Goal: Task Accomplishment & Management: Manage account settings

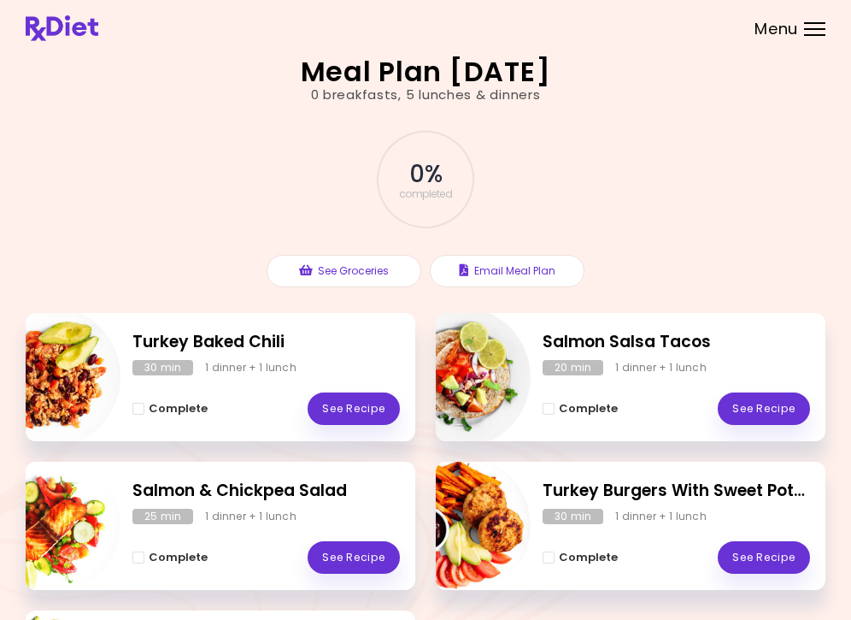
click at [821, 28] on div at bounding box center [814, 29] width 21 height 2
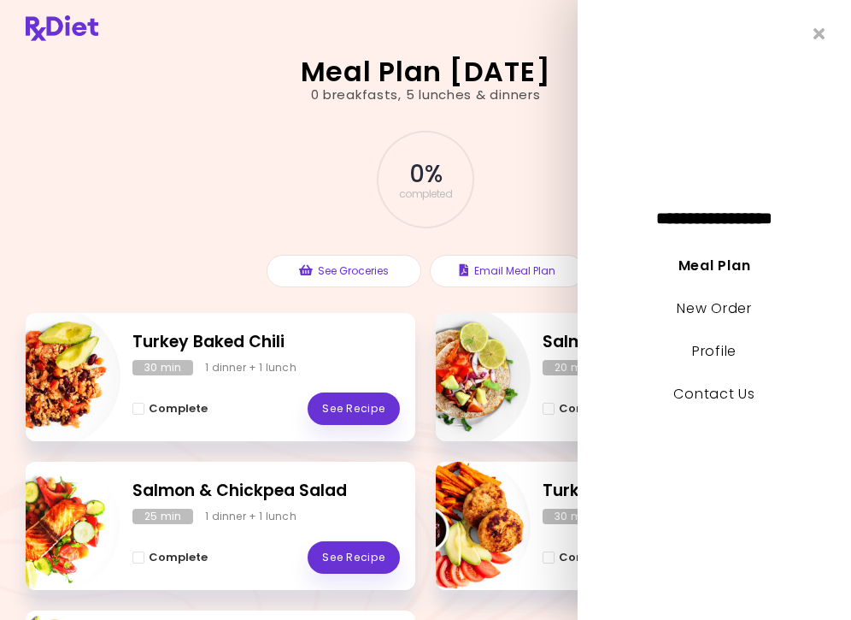
click at [721, 338] on li "Profile" at bounding box center [715, 359] width 274 height 43
click at [723, 349] on link "Profile" at bounding box center [714, 351] width 44 height 20
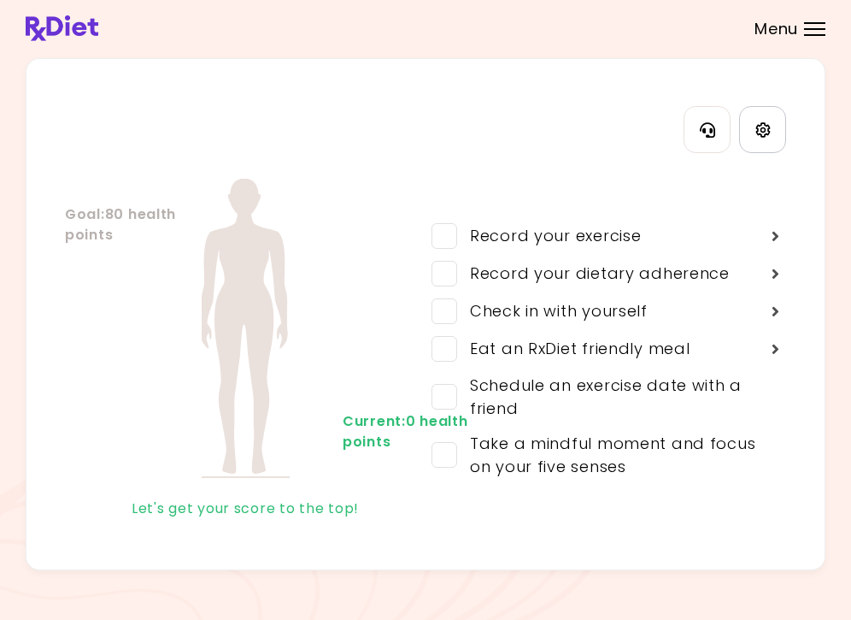
click at [764, 139] on link "Settings" at bounding box center [762, 129] width 47 height 47
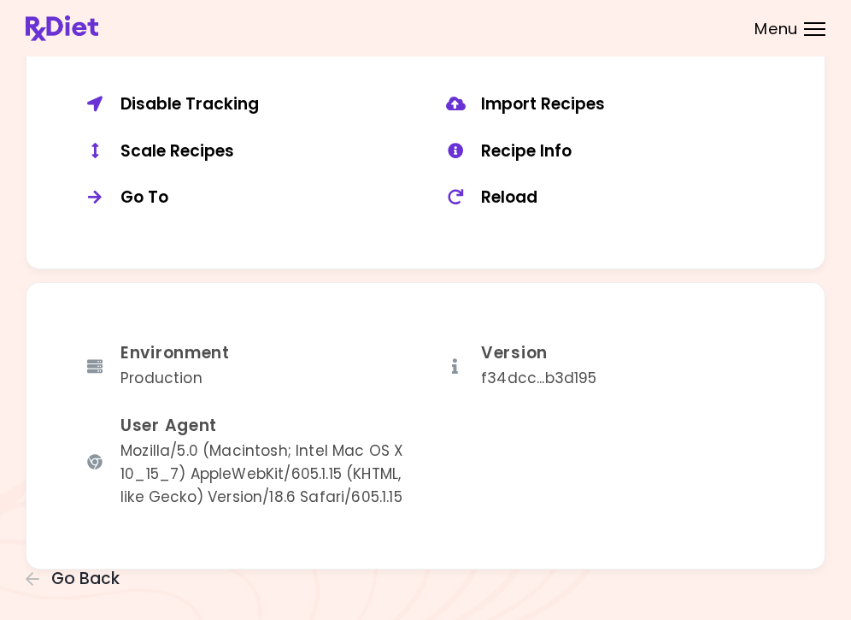
scroll to position [1269, 0]
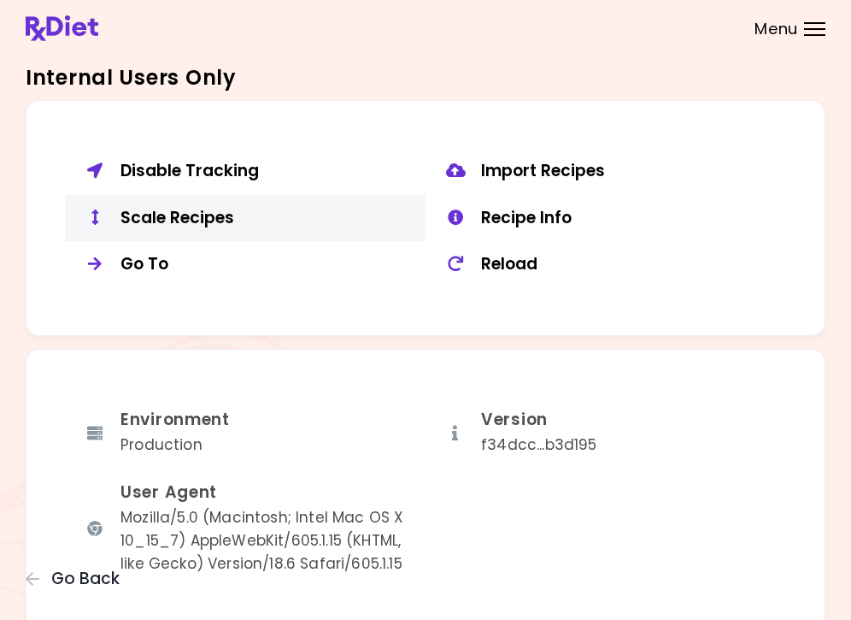
click at [221, 218] on button "Scale Recipes" at bounding box center [245, 218] width 361 height 47
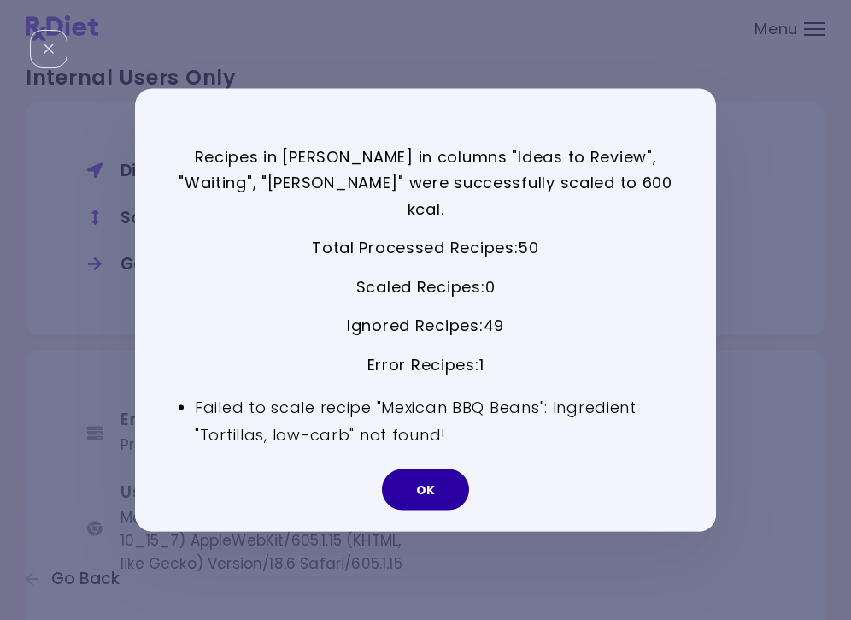
click at [432, 471] on button "OK" at bounding box center [425, 489] width 87 height 41
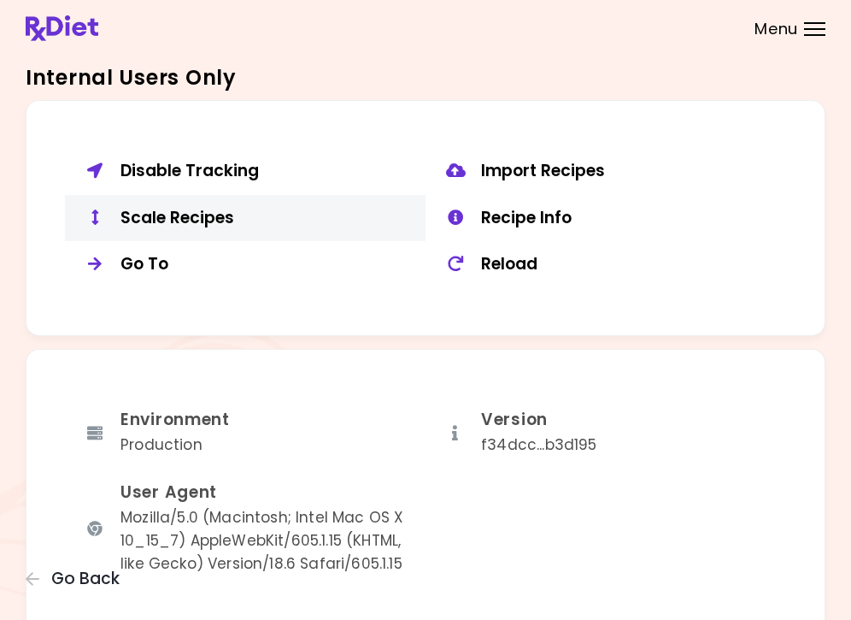
click at [185, 208] on div "Scale Recipes" at bounding box center [267, 218] width 292 height 21
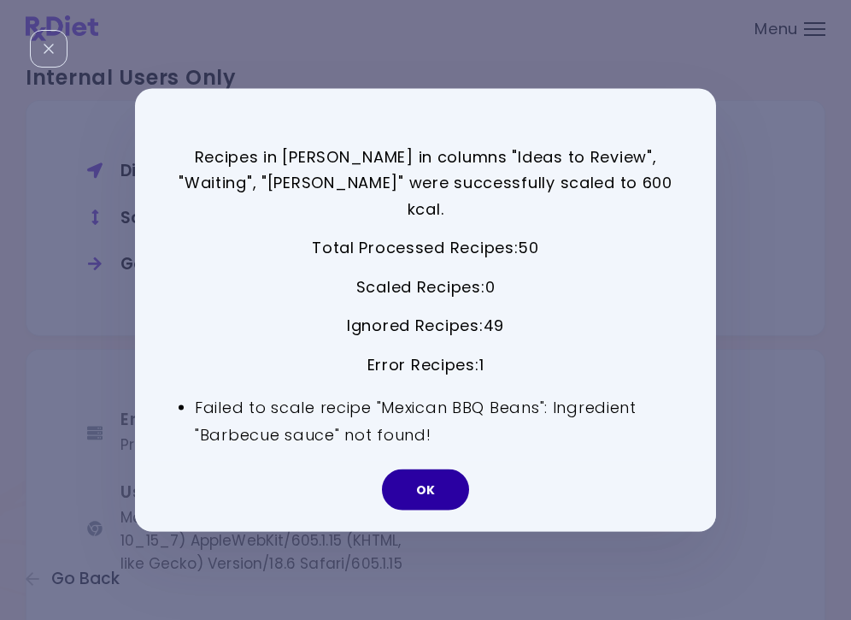
click at [438, 481] on button "OK" at bounding box center [425, 489] width 87 height 41
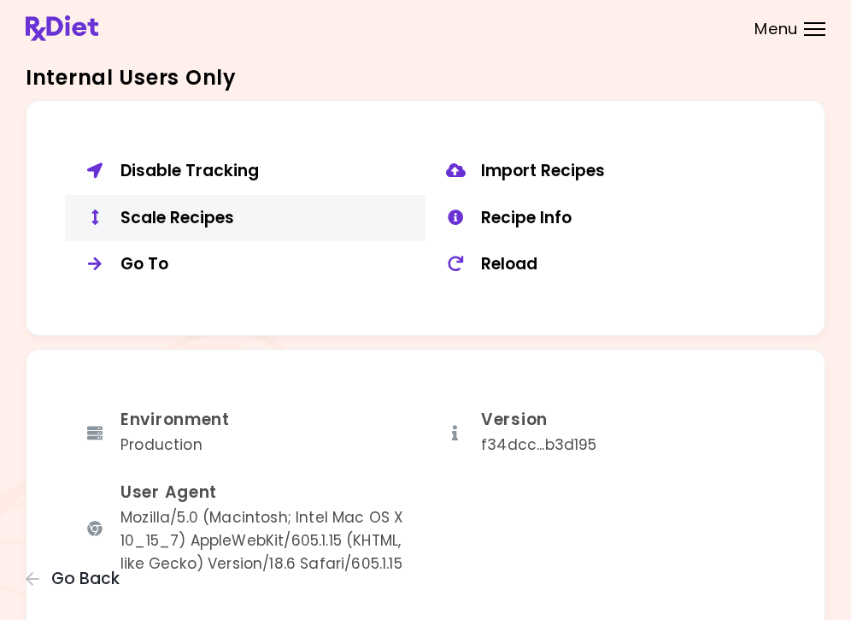
click at [209, 208] on div "Scale Recipes" at bounding box center [267, 218] width 292 height 21
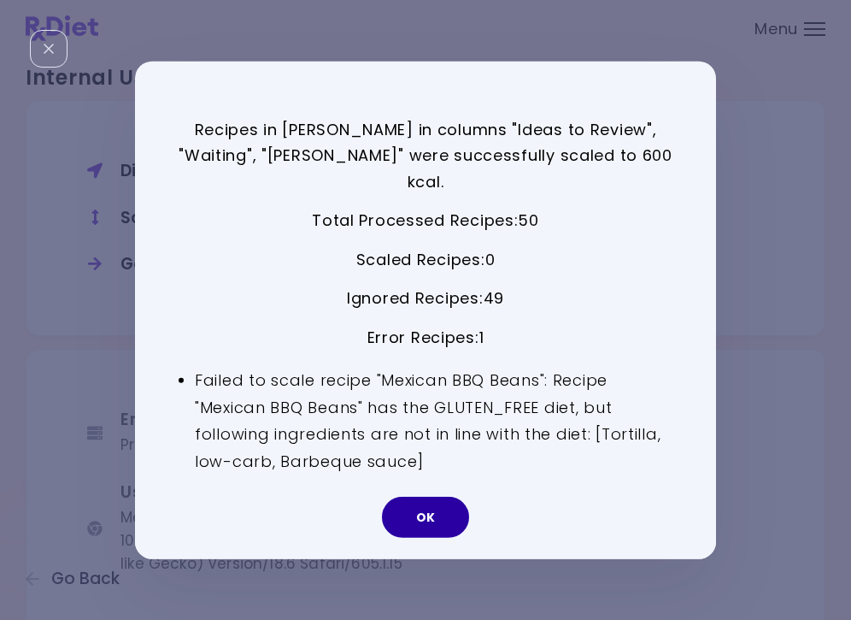
click at [427, 515] on button "OK" at bounding box center [425, 517] width 87 height 41
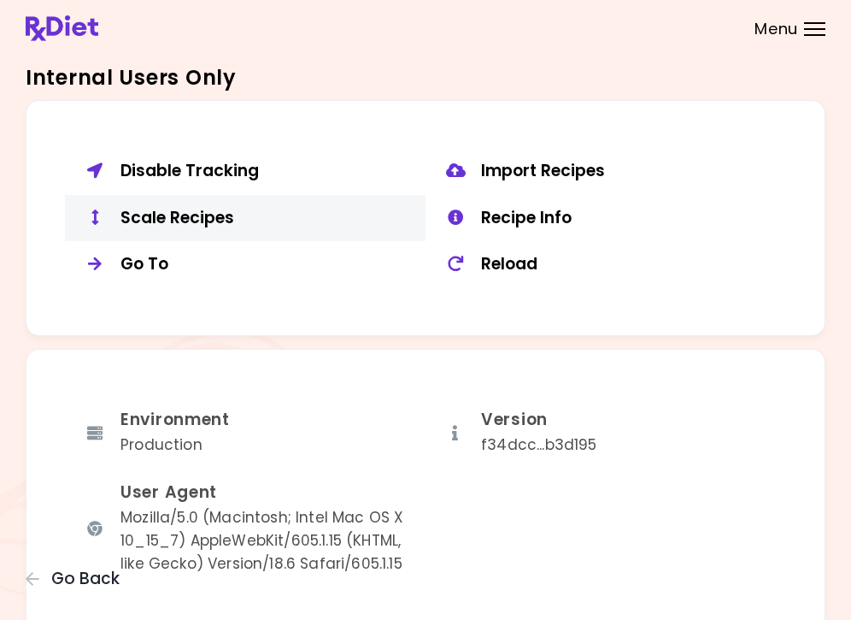
click at [219, 212] on div "Scale Recipes" at bounding box center [267, 218] width 292 height 21
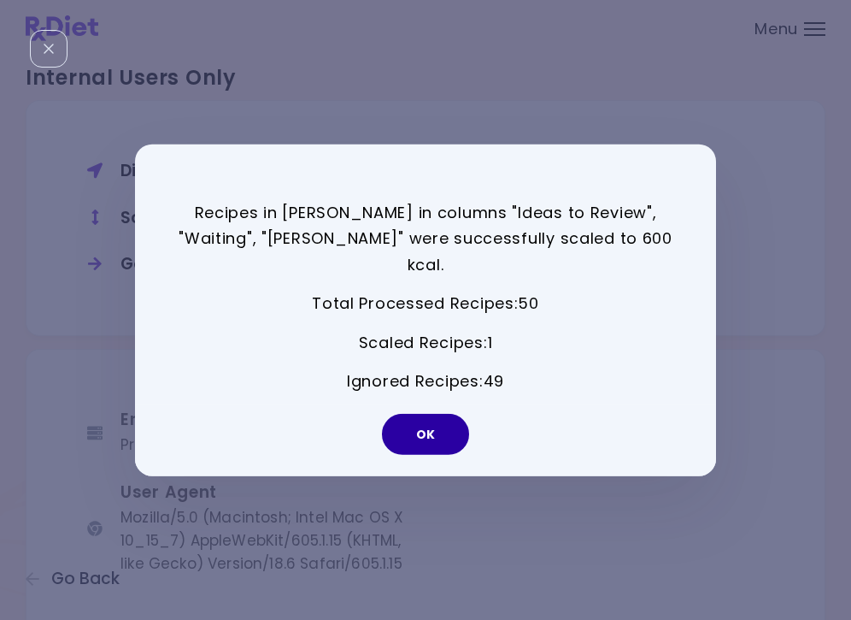
click at [442, 414] on button "OK" at bounding box center [425, 434] width 87 height 41
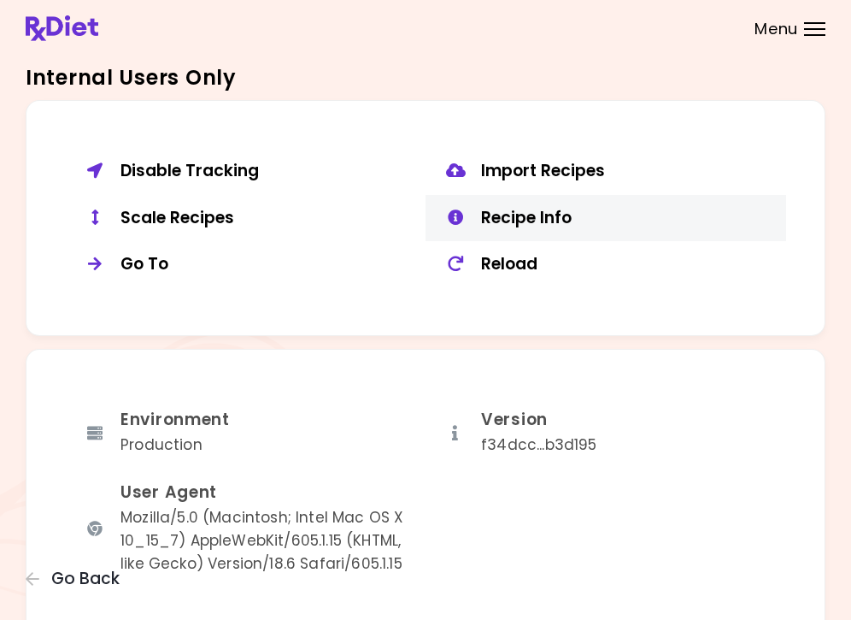
click at [562, 213] on div "Recipe Info" at bounding box center [627, 218] width 292 height 21
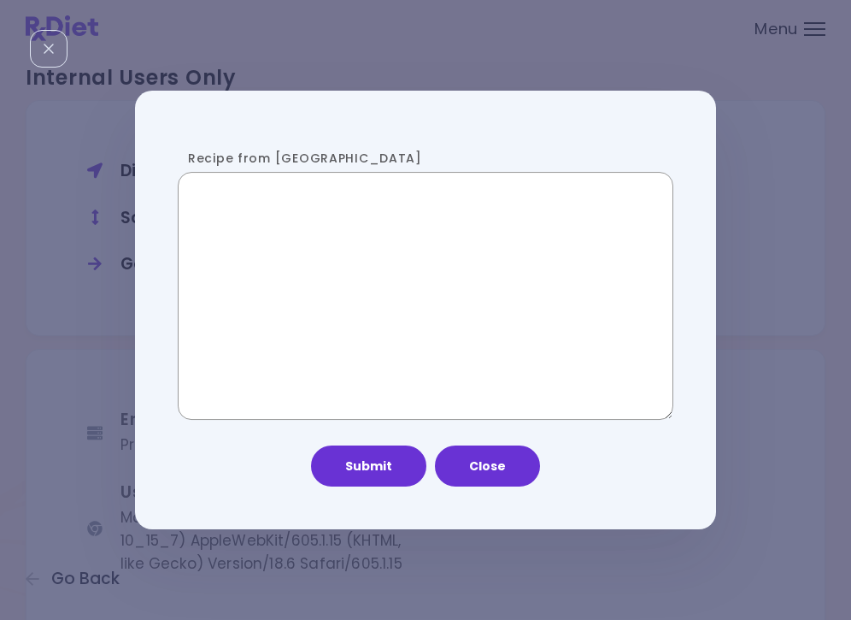
click at [429, 268] on textarea "Recipe from [GEOGRAPHIC_DATA]" at bounding box center [426, 296] width 496 height 248
paste textarea "**********"
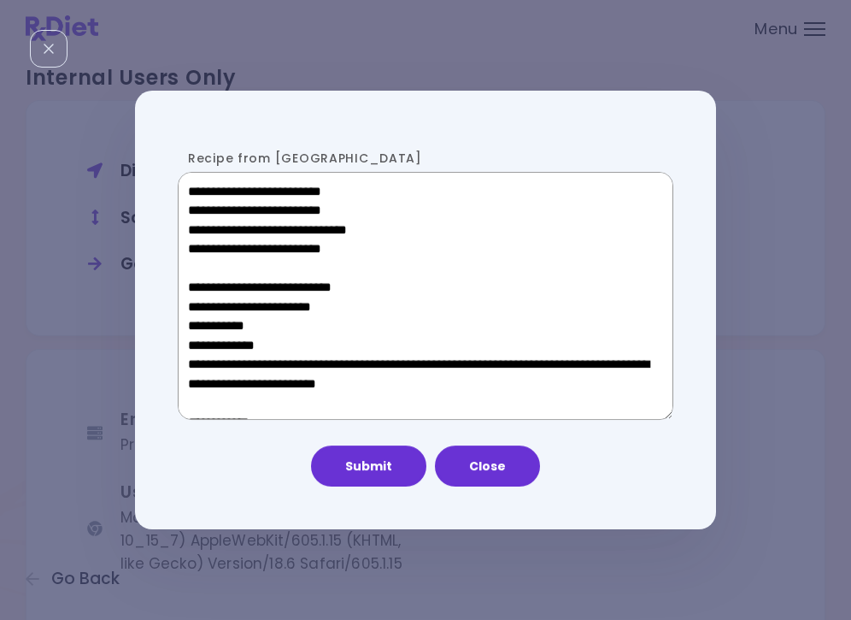
scroll to position [938, 0]
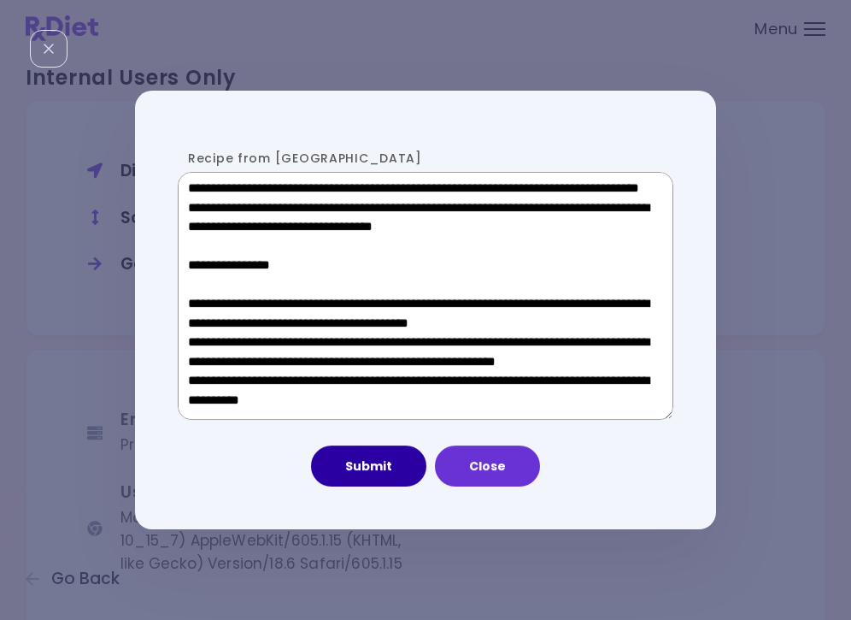
type textarea "**********"
click at [387, 464] on button "Submit" at bounding box center [368, 465] width 115 height 41
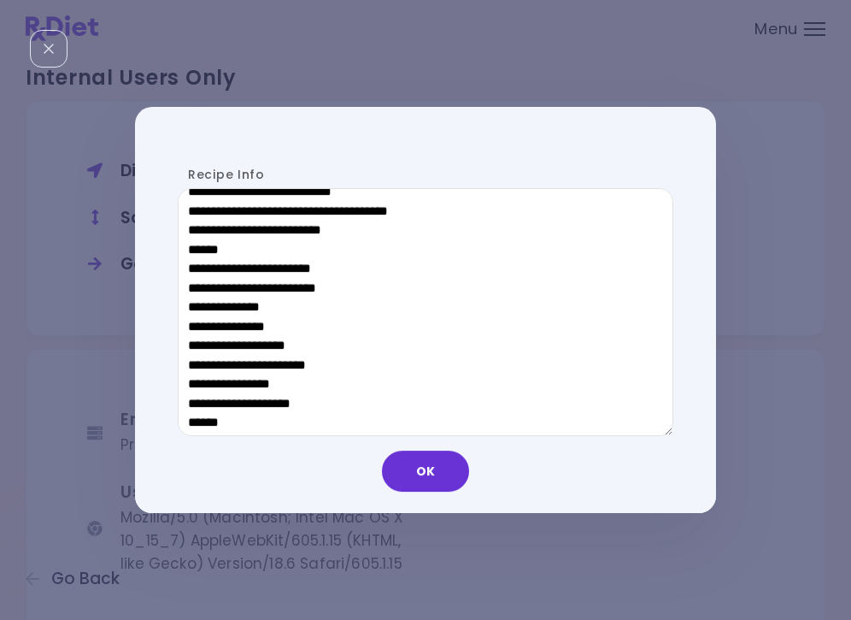
scroll to position [959, 0]
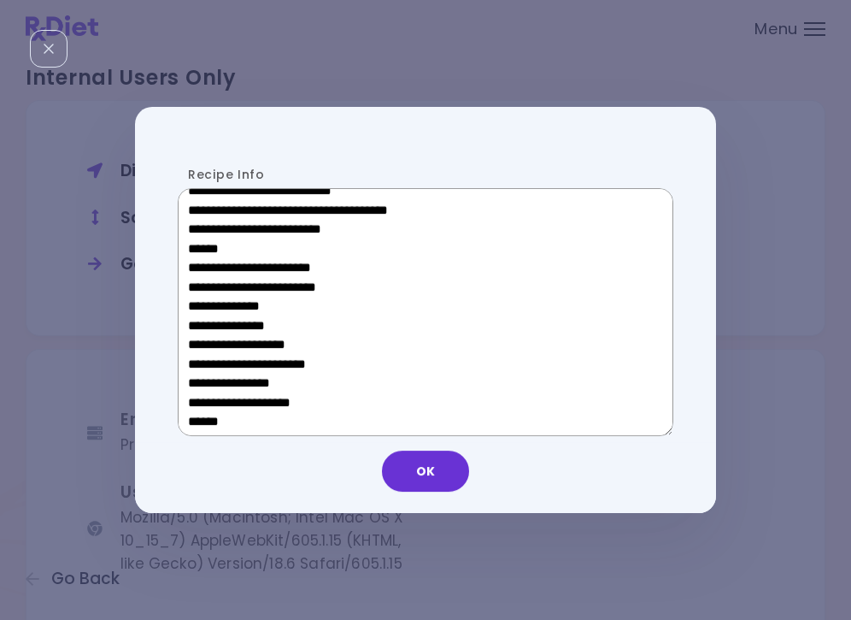
drag, startPoint x: 315, startPoint y: 242, endPoint x: 201, endPoint y: 244, distance: 114.6
click at [201, 244] on textarea "Recipe Info" at bounding box center [426, 312] width 496 height 248
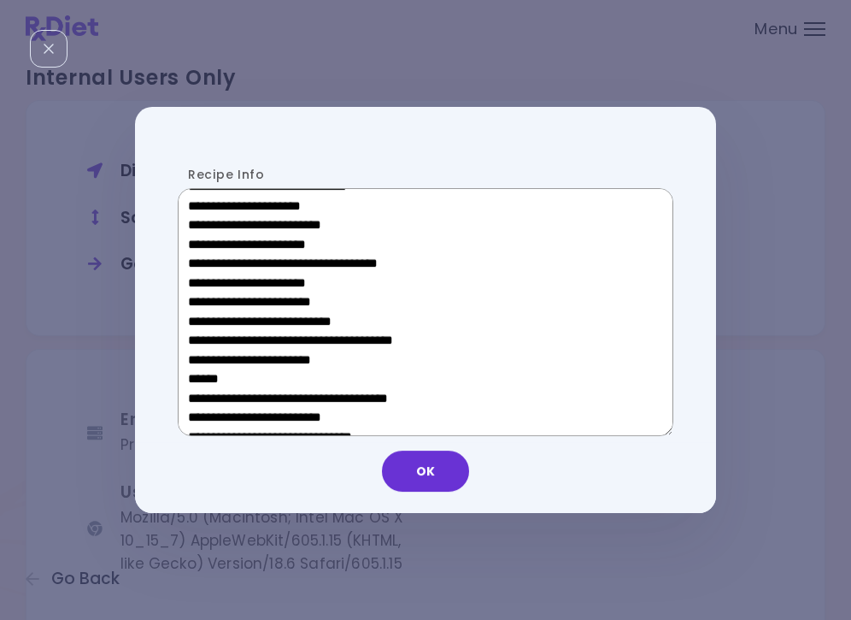
scroll to position [577, 0]
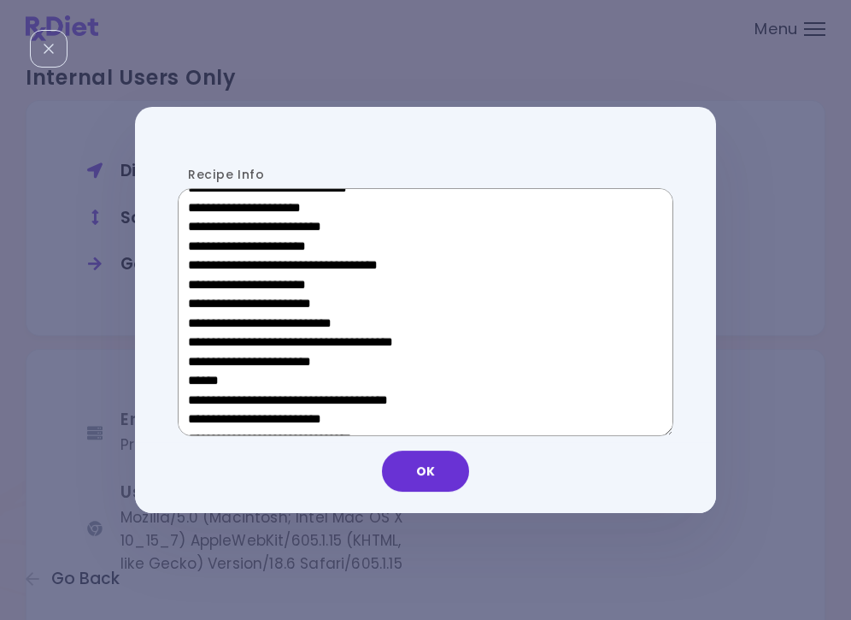
drag, startPoint x: 313, startPoint y: 285, endPoint x: 215, endPoint y: 289, distance: 98.4
click at [215, 289] on textarea "Recipe Info" at bounding box center [426, 312] width 496 height 248
click at [438, 472] on button "OK" at bounding box center [425, 470] width 87 height 41
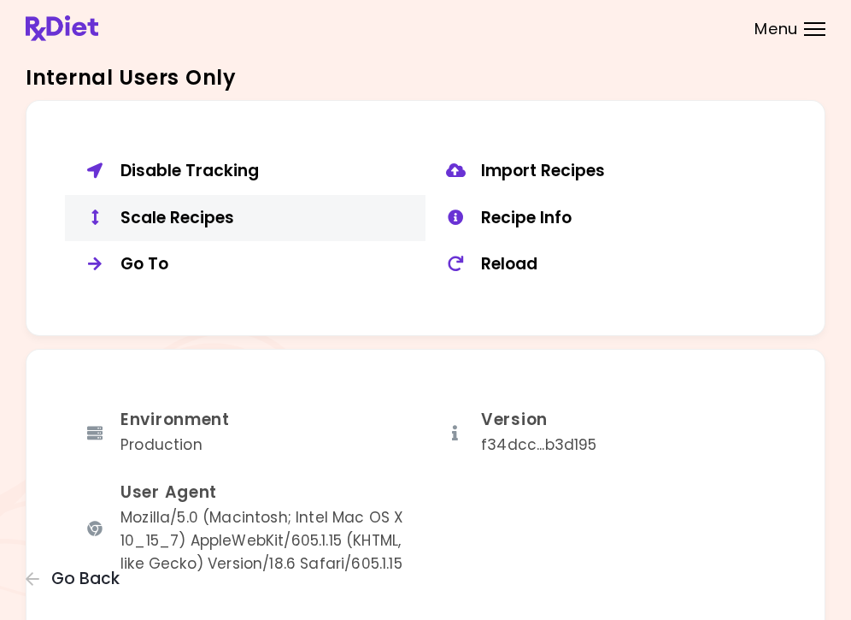
click at [200, 214] on div "Scale Recipes" at bounding box center [267, 218] width 292 height 21
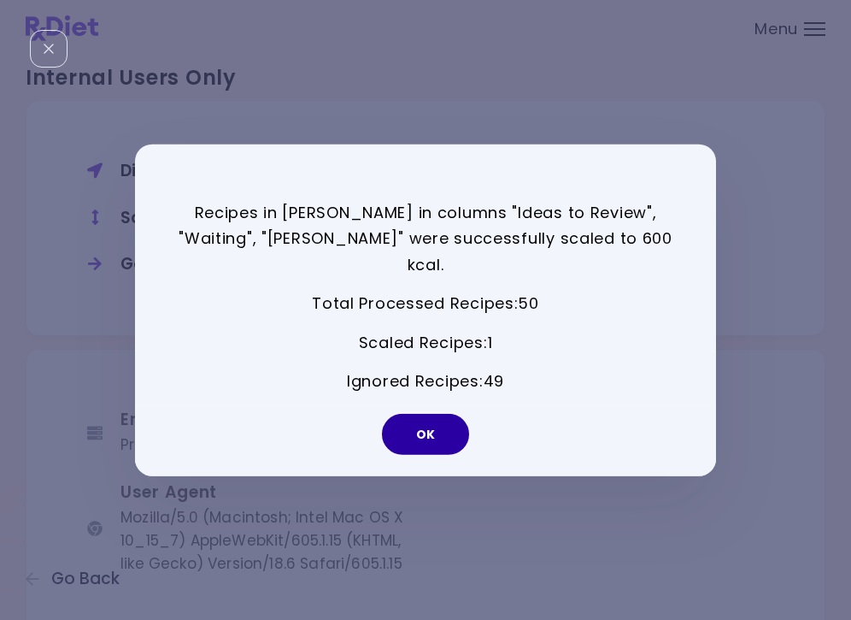
click at [439, 419] on button "OK" at bounding box center [425, 434] width 87 height 41
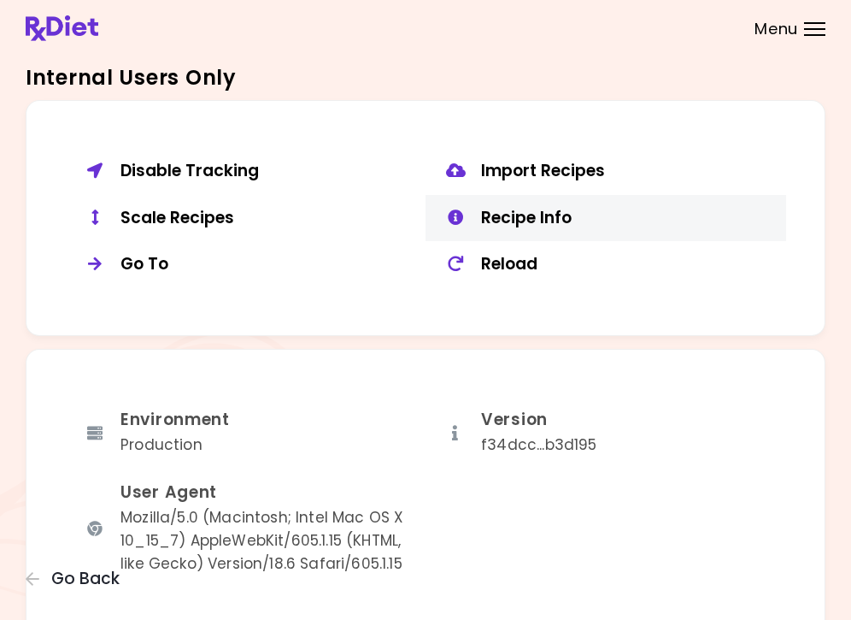
click at [533, 208] on div "Recipe Info" at bounding box center [627, 218] width 292 height 21
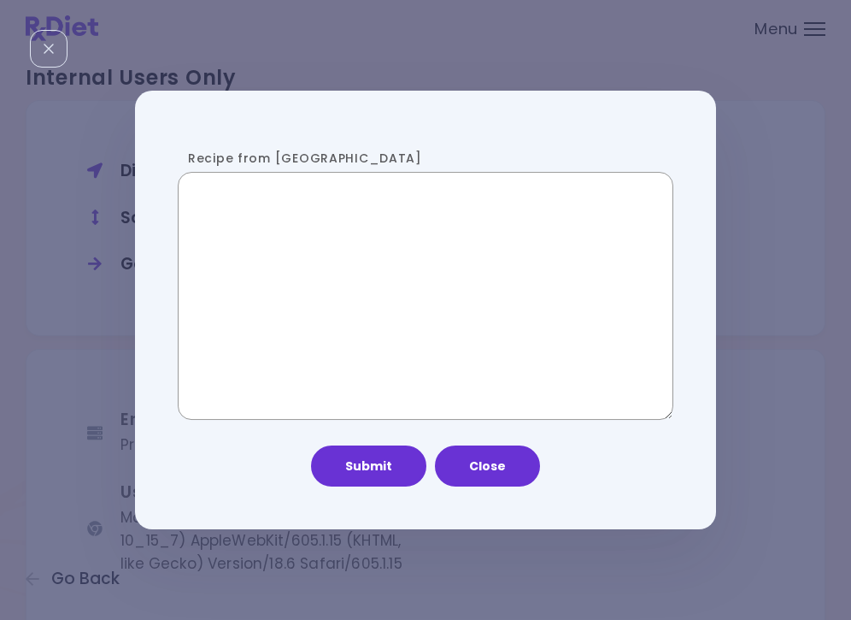
click at [406, 240] on textarea "Recipe from [GEOGRAPHIC_DATA]" at bounding box center [426, 296] width 496 height 248
paste textarea "**********"
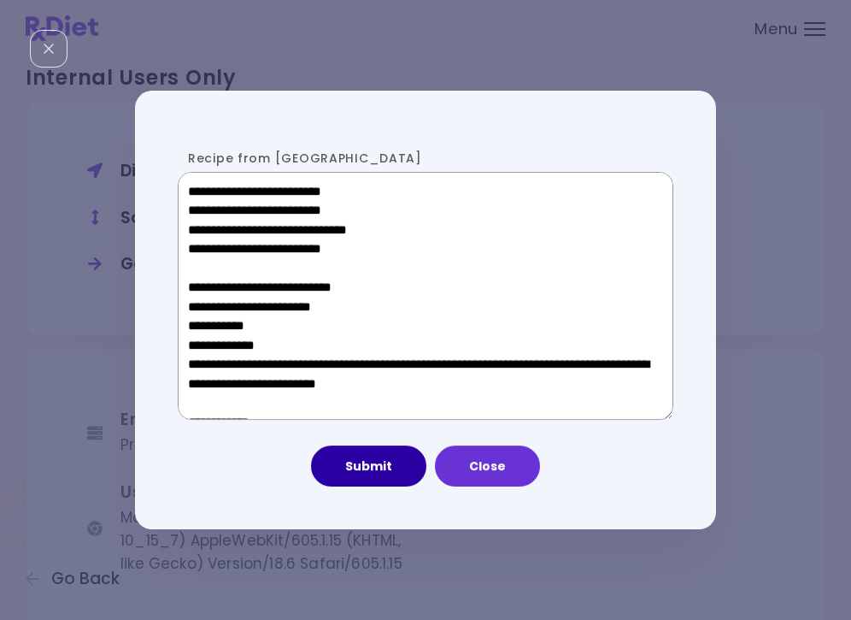
scroll to position [938, 0]
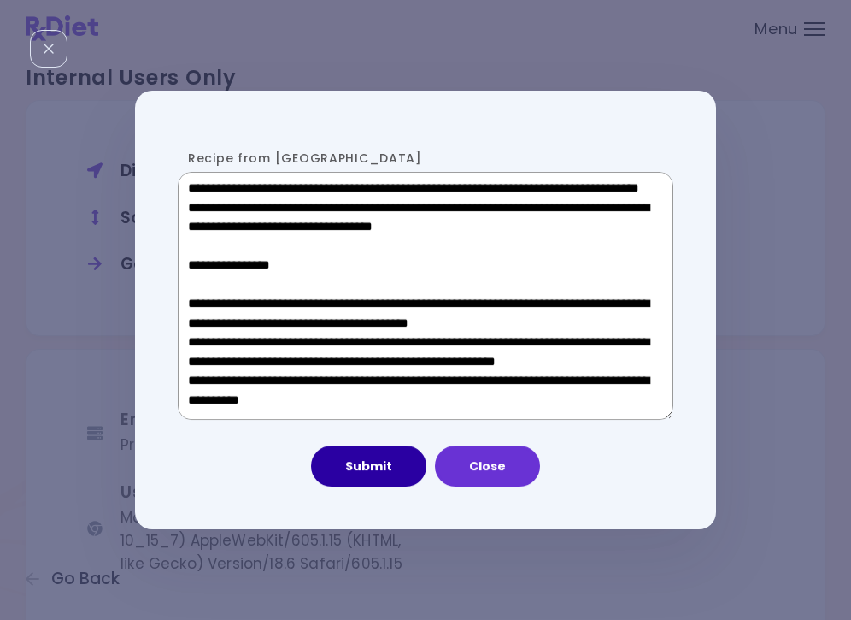
type textarea "**********"
click at [389, 474] on button "Submit" at bounding box center [368, 465] width 115 height 41
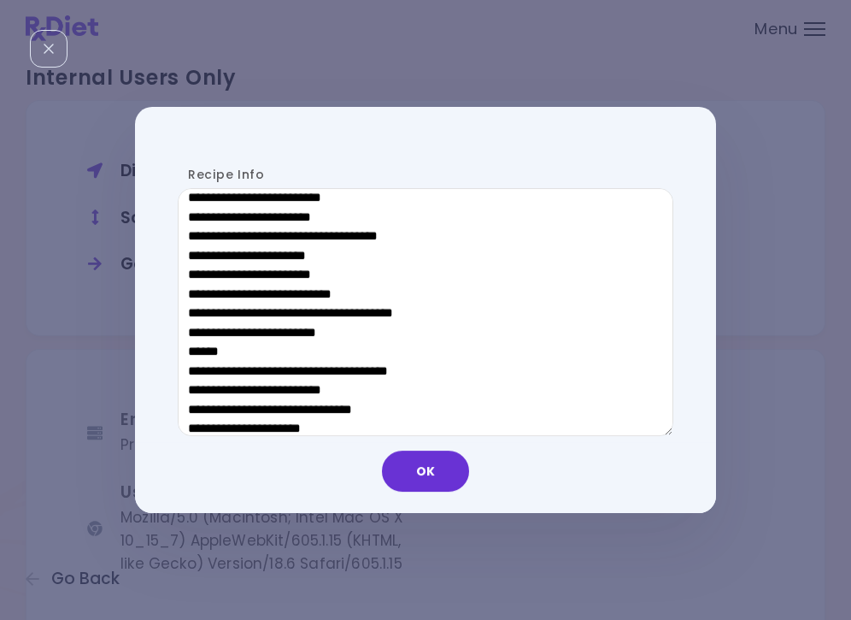
scroll to position [557, 0]
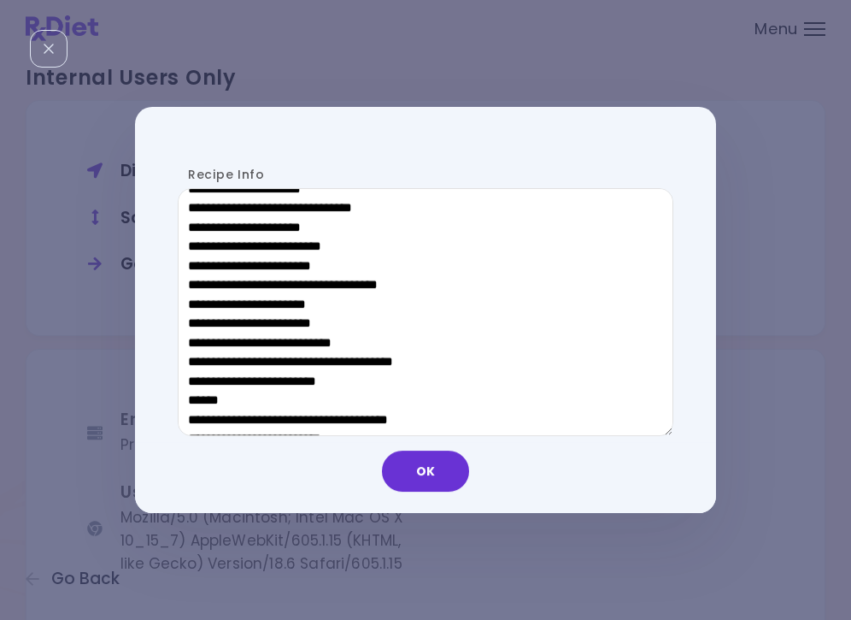
click at [420, 493] on div "OK" at bounding box center [425, 477] width 581 height 71
click at [414, 471] on button "OK" at bounding box center [425, 470] width 87 height 41
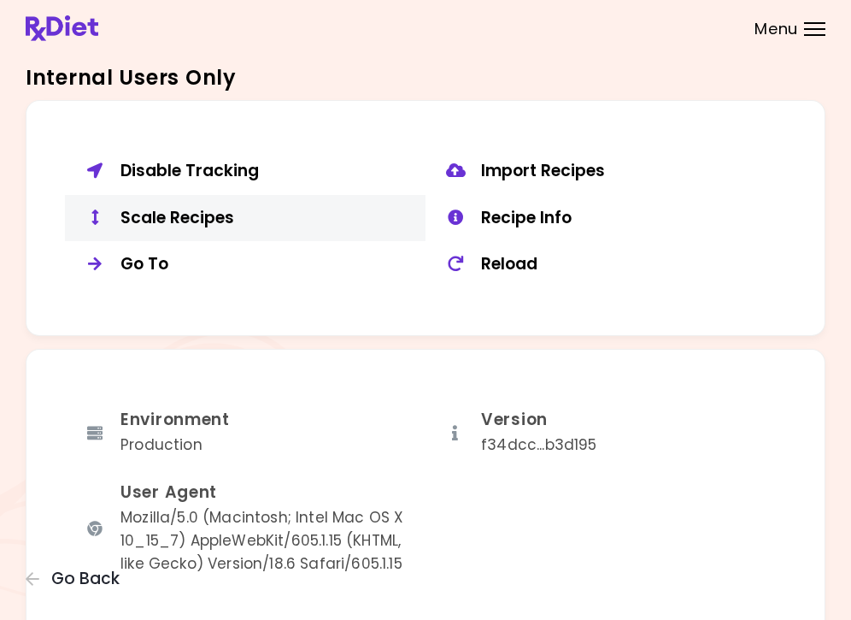
click at [208, 208] on div "Scale Recipes" at bounding box center [267, 218] width 292 height 21
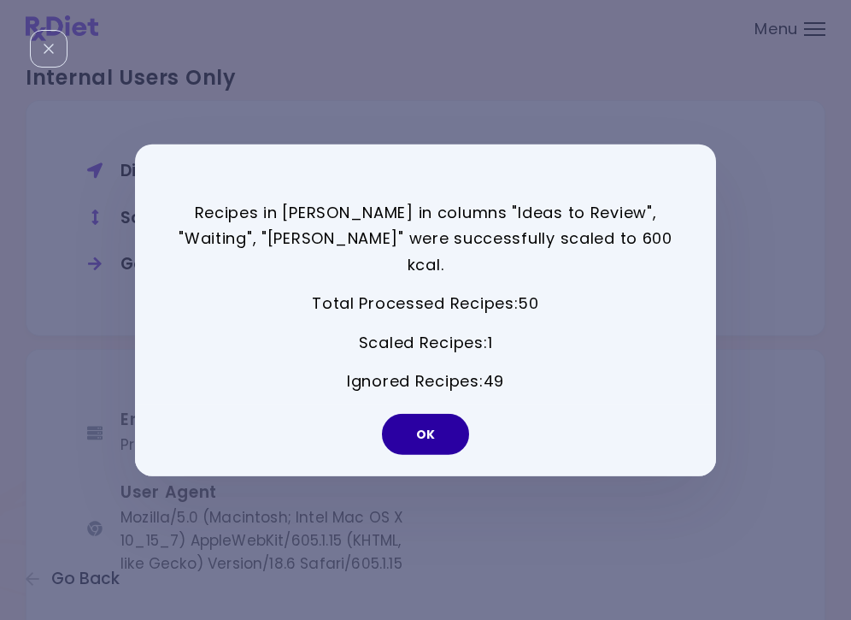
click at [454, 421] on button "OK" at bounding box center [425, 434] width 87 height 41
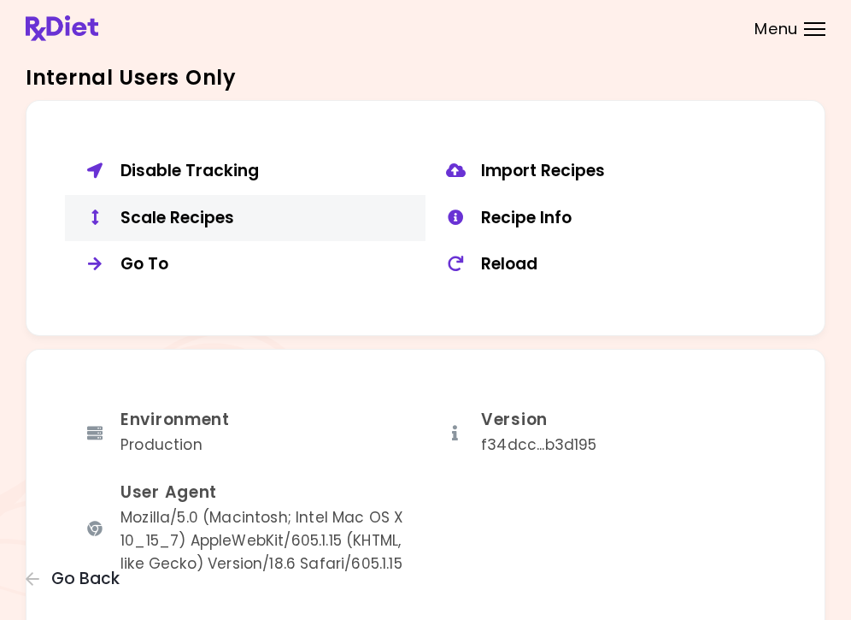
click at [216, 208] on div "Scale Recipes" at bounding box center [267, 218] width 292 height 21
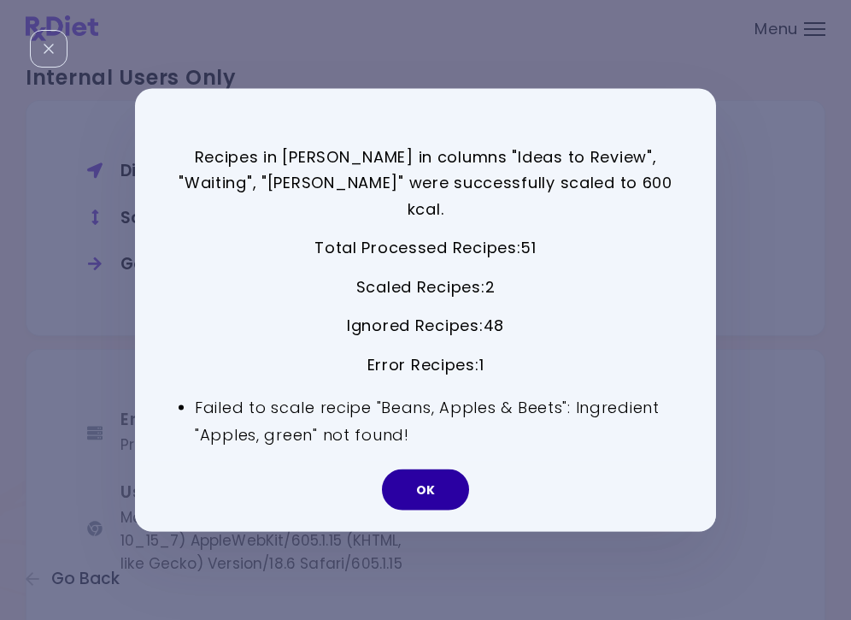
click at [429, 472] on button "OK" at bounding box center [425, 489] width 87 height 41
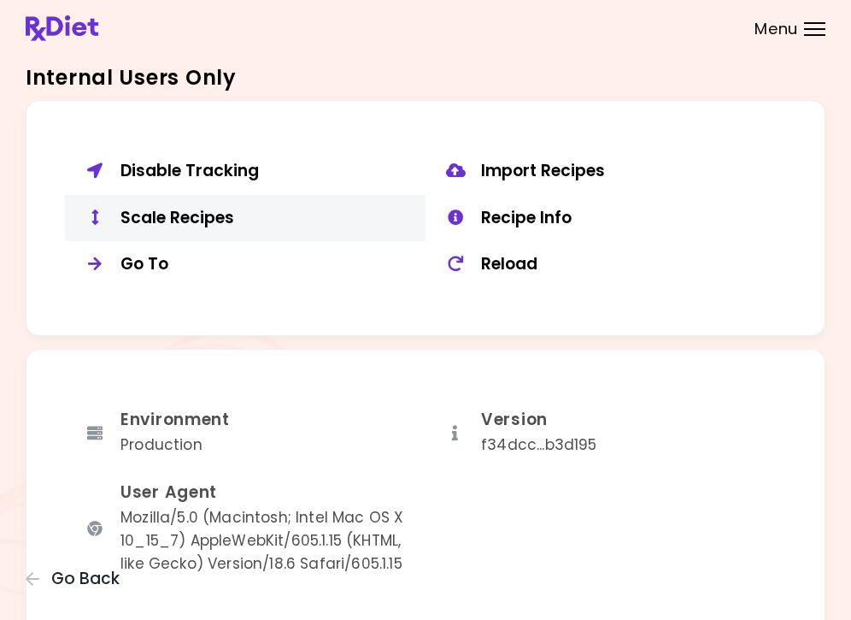
click at [219, 208] on div "Scale Recipes" at bounding box center [267, 218] width 292 height 21
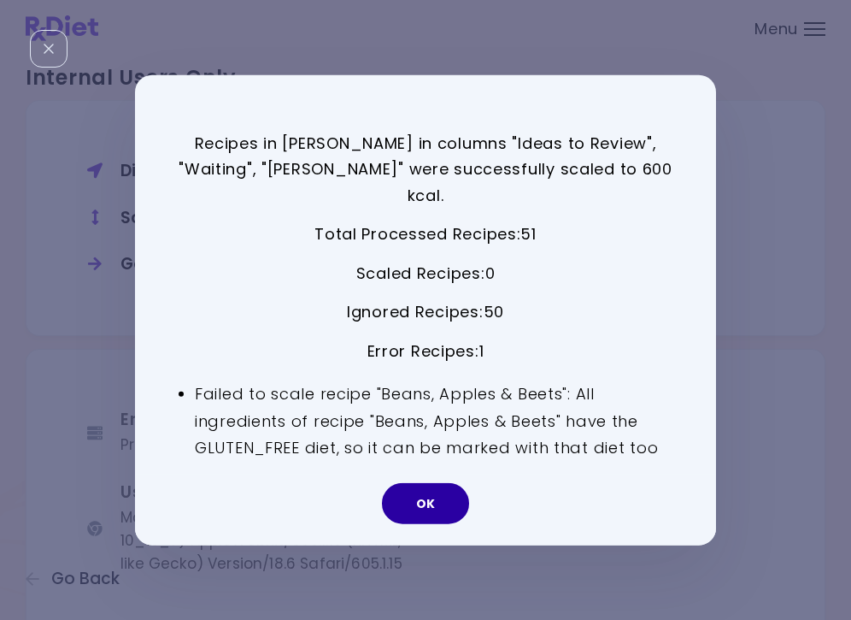
click at [444, 497] on button "OK" at bounding box center [425, 503] width 87 height 41
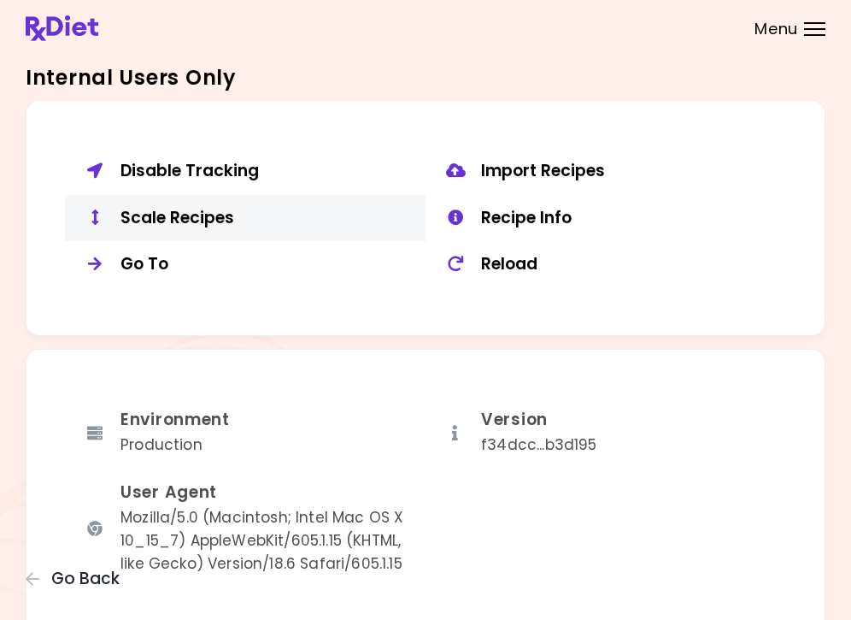
click at [239, 212] on div "Scale Recipes" at bounding box center [267, 218] width 292 height 21
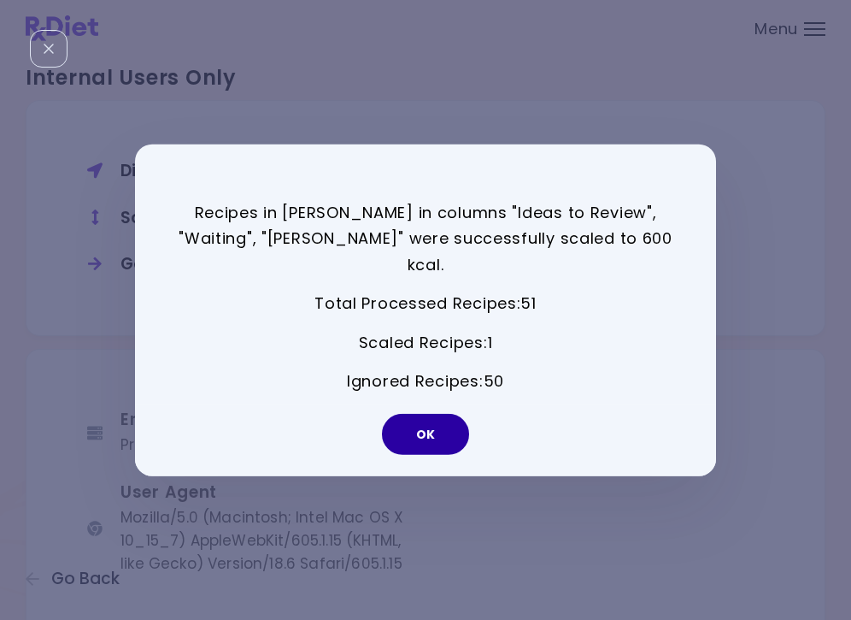
click at [423, 414] on button "OK" at bounding box center [425, 434] width 87 height 41
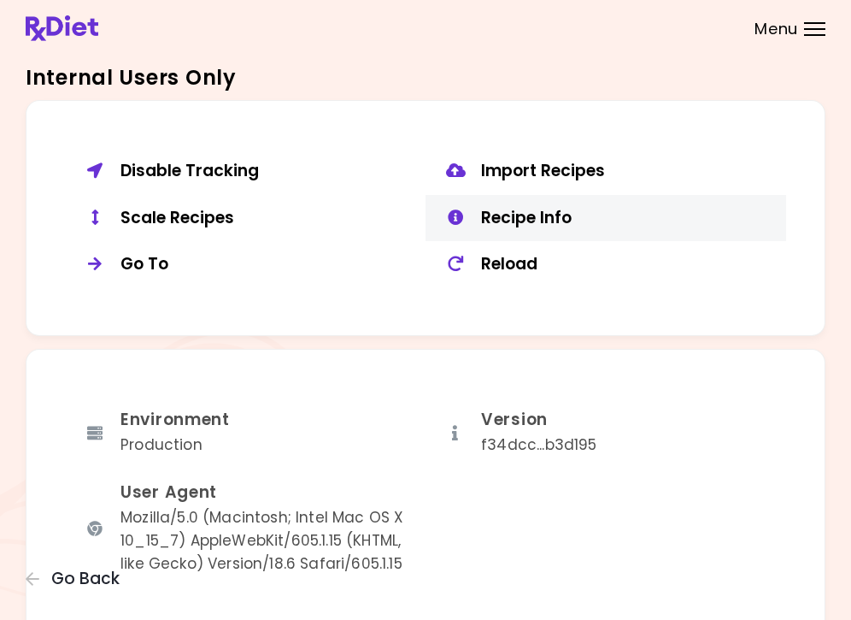
click at [547, 195] on button "Recipe Info" at bounding box center [606, 218] width 361 height 47
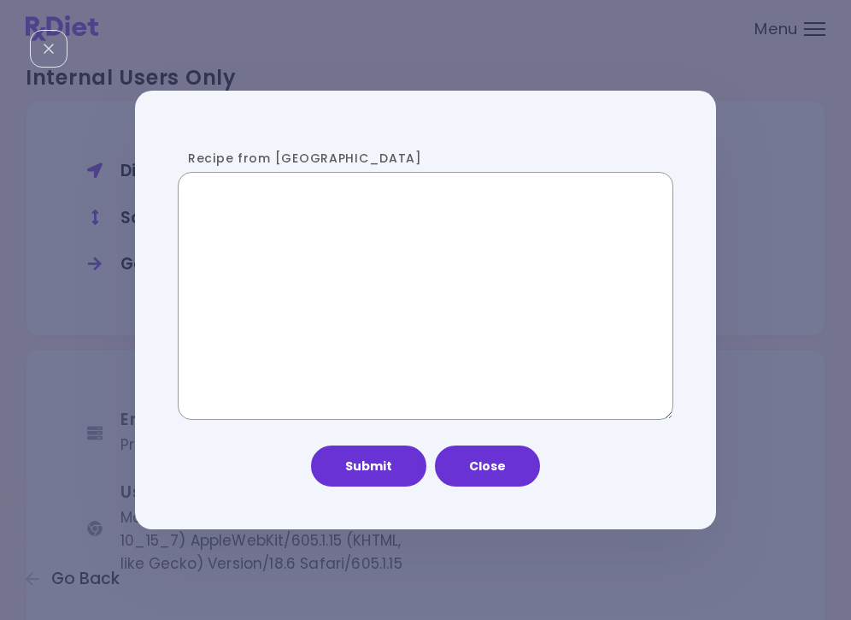
click at [409, 280] on textarea "Recipe from [GEOGRAPHIC_DATA]" at bounding box center [426, 296] width 496 height 248
paste textarea "**********"
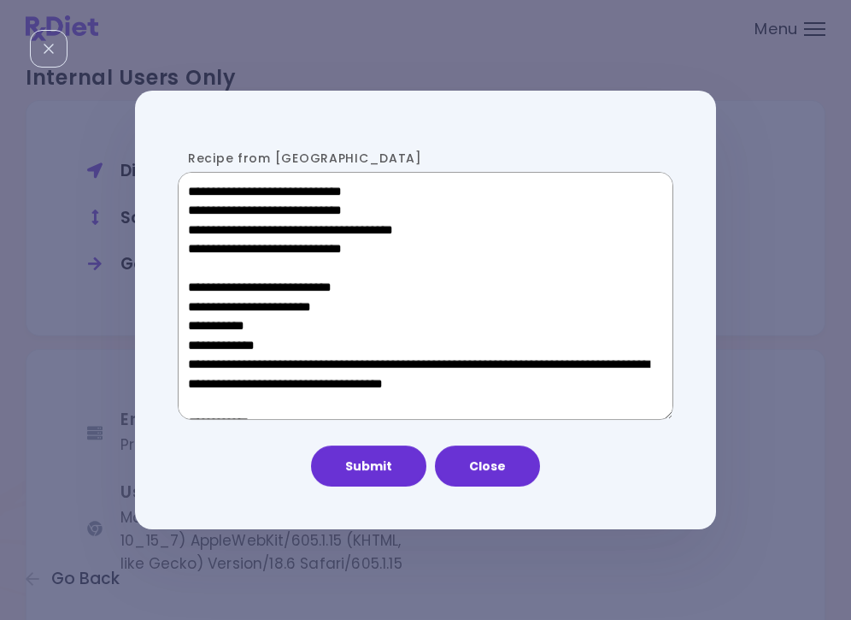
scroll to position [1145, 0]
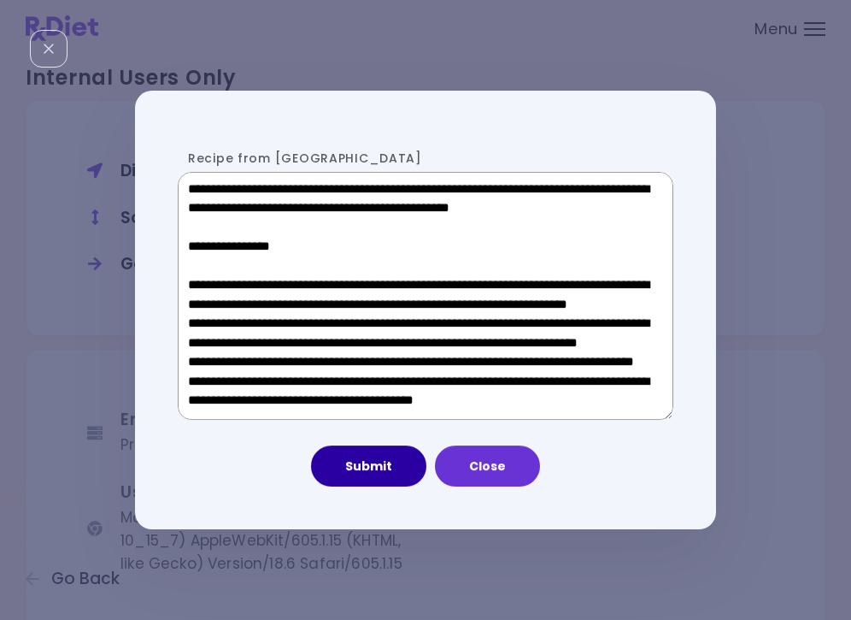
type textarea "**********"
click at [356, 464] on button "Submit" at bounding box center [368, 465] width 115 height 41
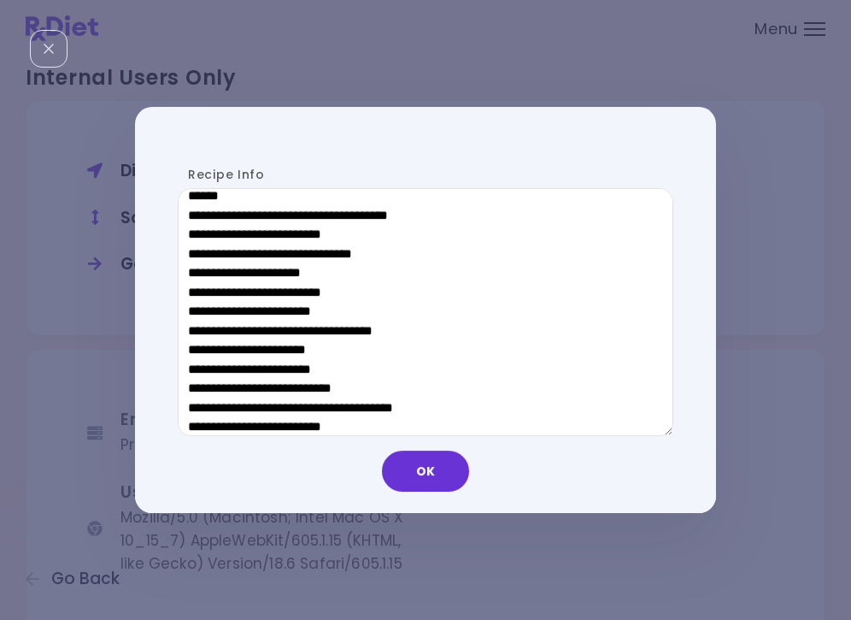
scroll to position [821, 0]
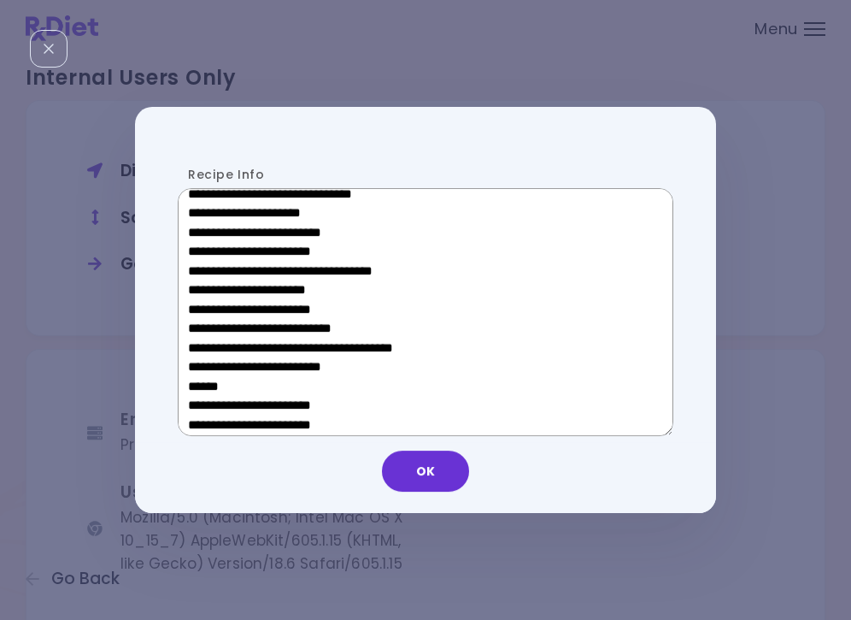
drag, startPoint x: 312, startPoint y: 380, endPoint x: 199, endPoint y: 380, distance: 112.8
click at [199, 380] on textarea "Recipe Info" at bounding box center [426, 312] width 496 height 248
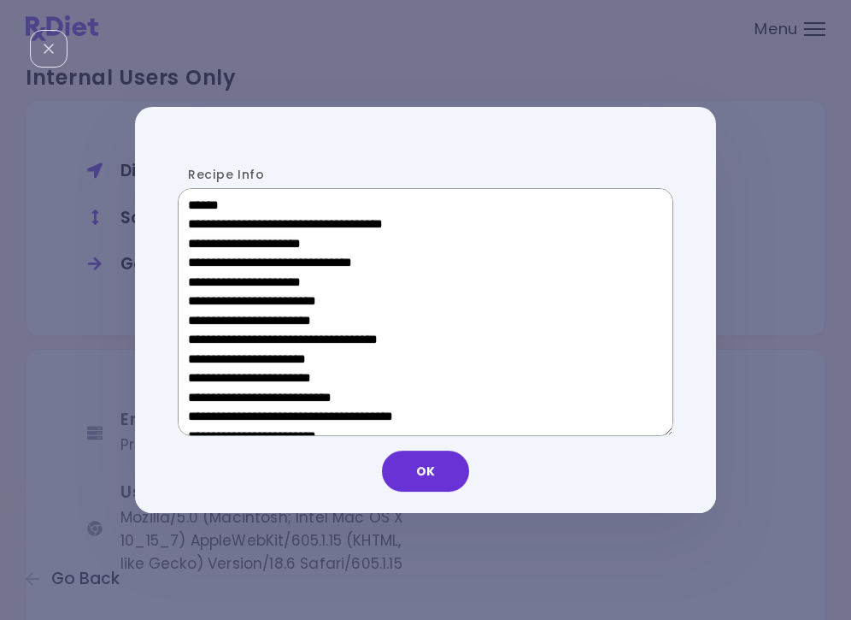
scroll to position [502, 0]
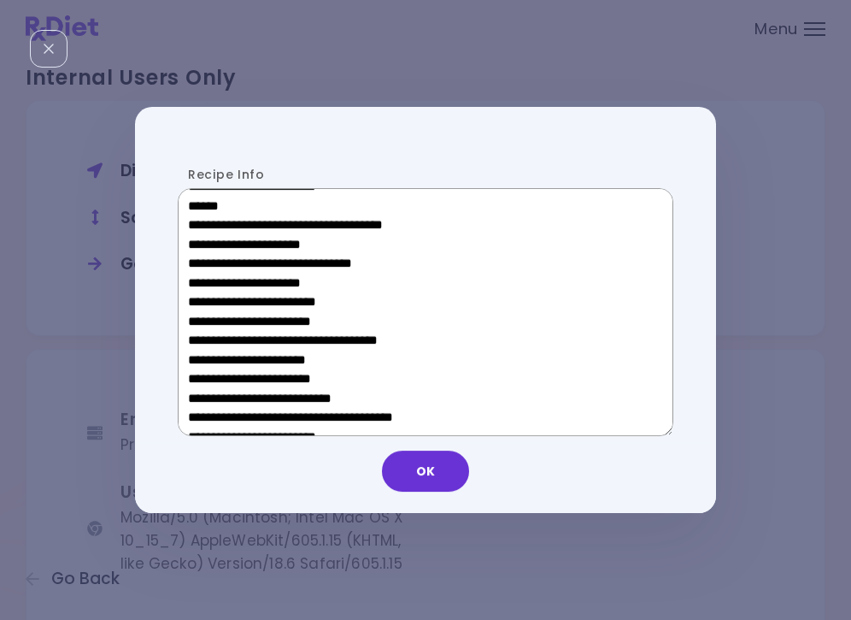
drag, startPoint x: 323, startPoint y: 364, endPoint x: 215, endPoint y: 364, distance: 107.7
click at [215, 364] on textarea "Recipe Info" at bounding box center [426, 312] width 496 height 248
click at [417, 462] on button "OK" at bounding box center [425, 470] width 87 height 41
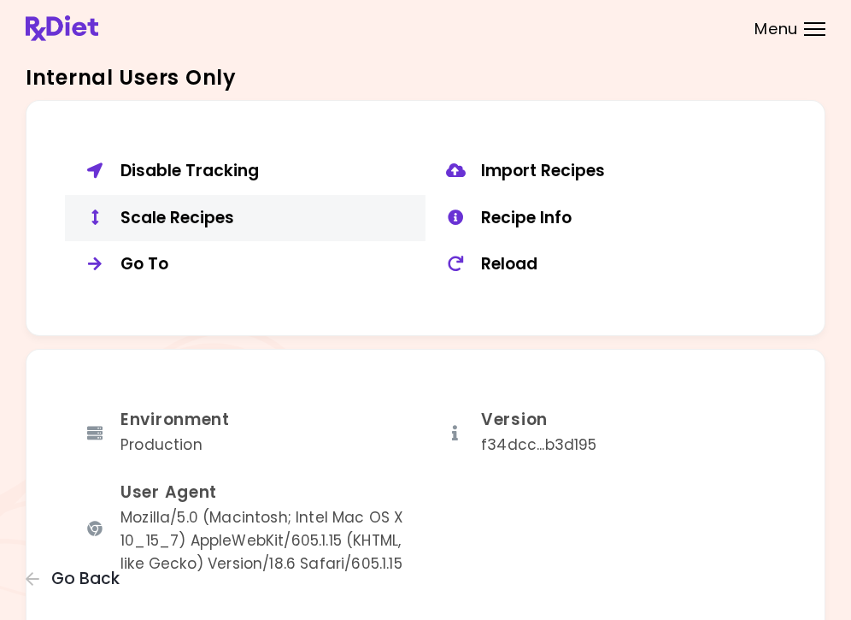
click at [167, 218] on button "Scale Recipes" at bounding box center [245, 218] width 361 height 47
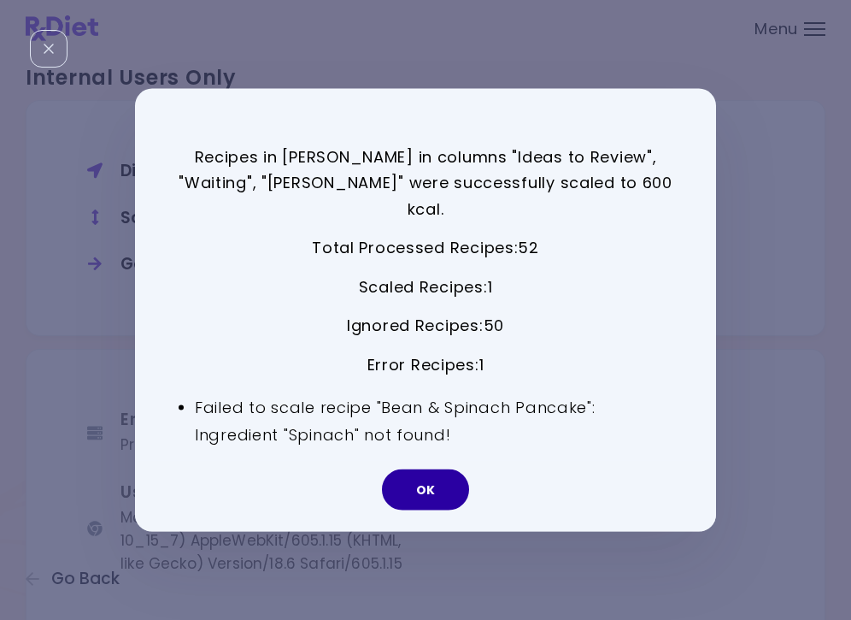
click at [415, 472] on button "OK" at bounding box center [425, 489] width 87 height 41
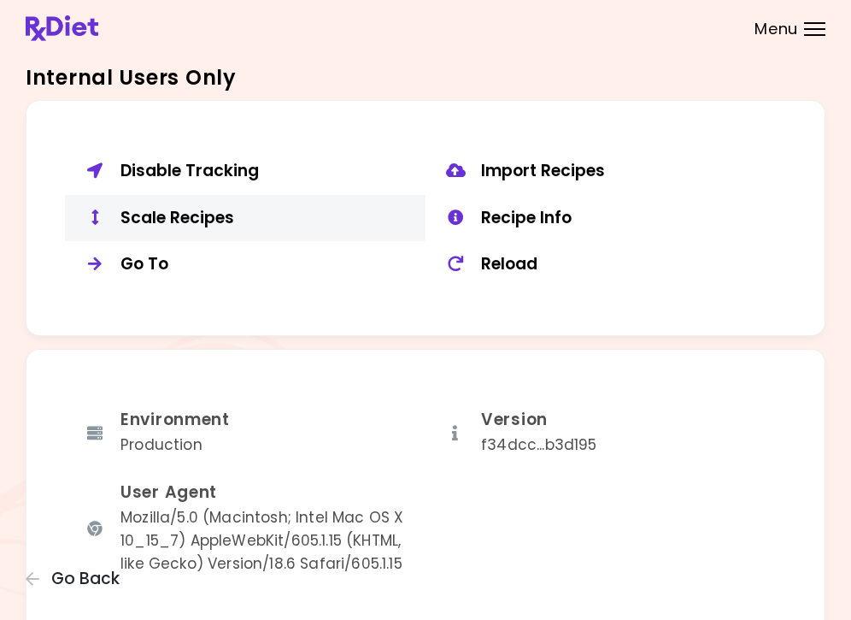
click at [202, 208] on div "Scale Recipes" at bounding box center [267, 218] width 292 height 21
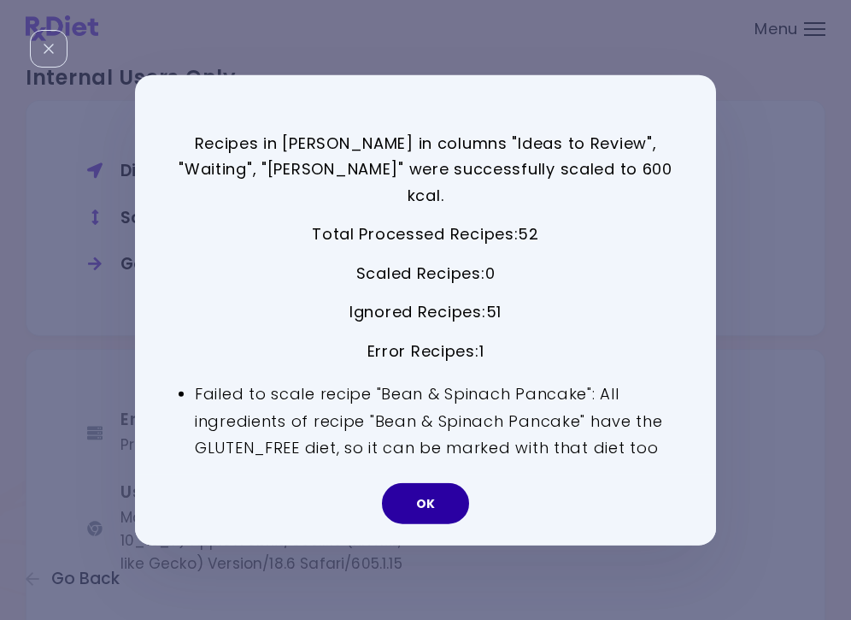
click at [428, 483] on button "OK" at bounding box center [425, 503] width 87 height 41
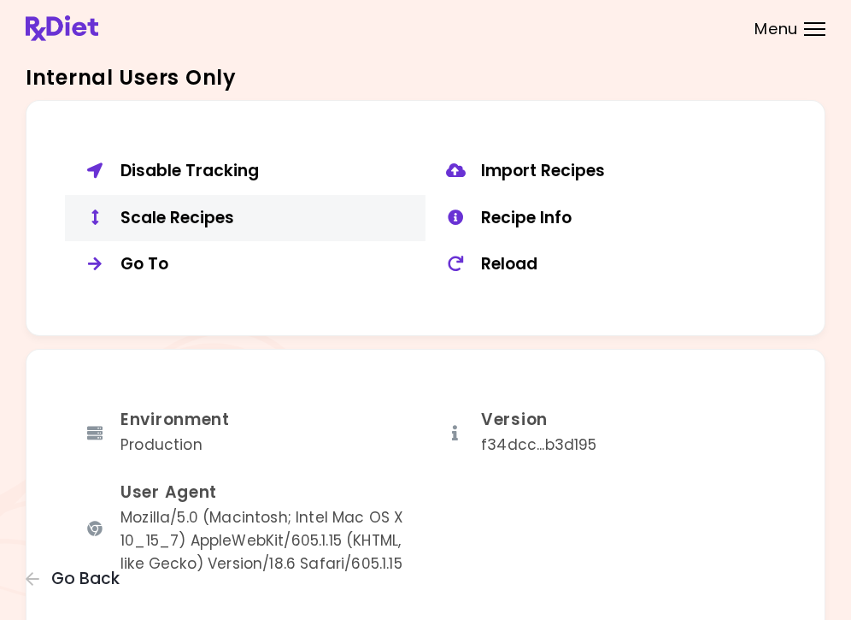
click at [219, 211] on div "Scale Recipes" at bounding box center [267, 218] width 292 height 21
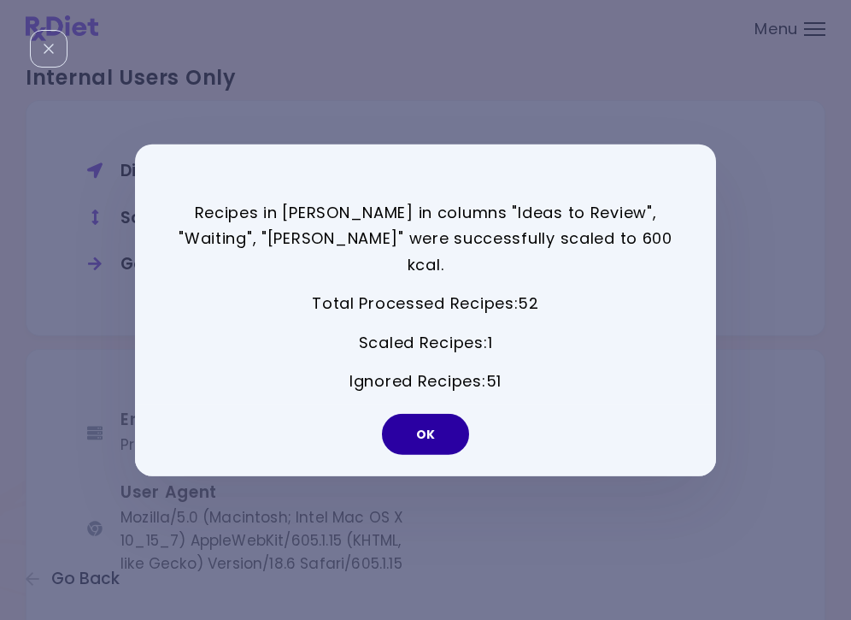
click at [444, 414] on button "OK" at bounding box center [425, 434] width 87 height 41
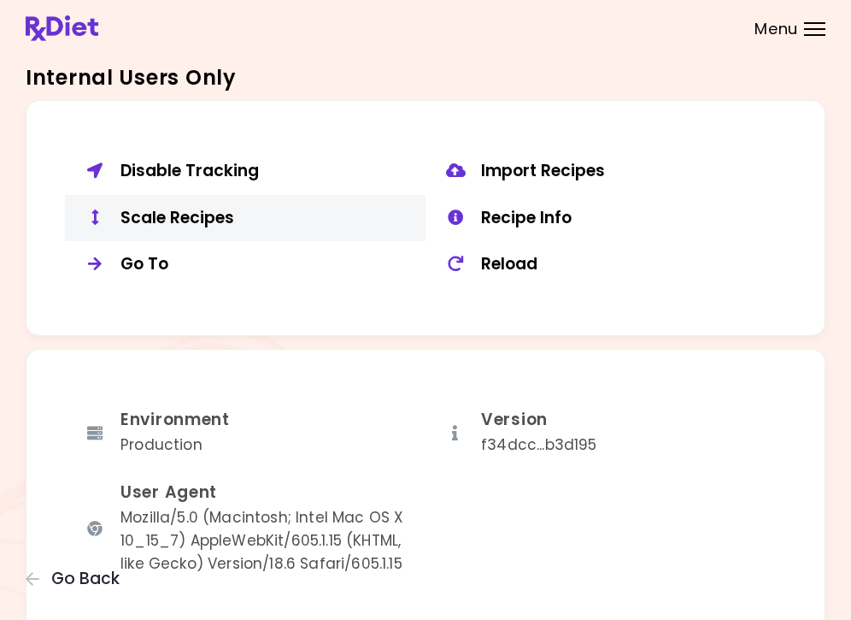
click at [206, 212] on div "Scale Recipes" at bounding box center [267, 218] width 292 height 21
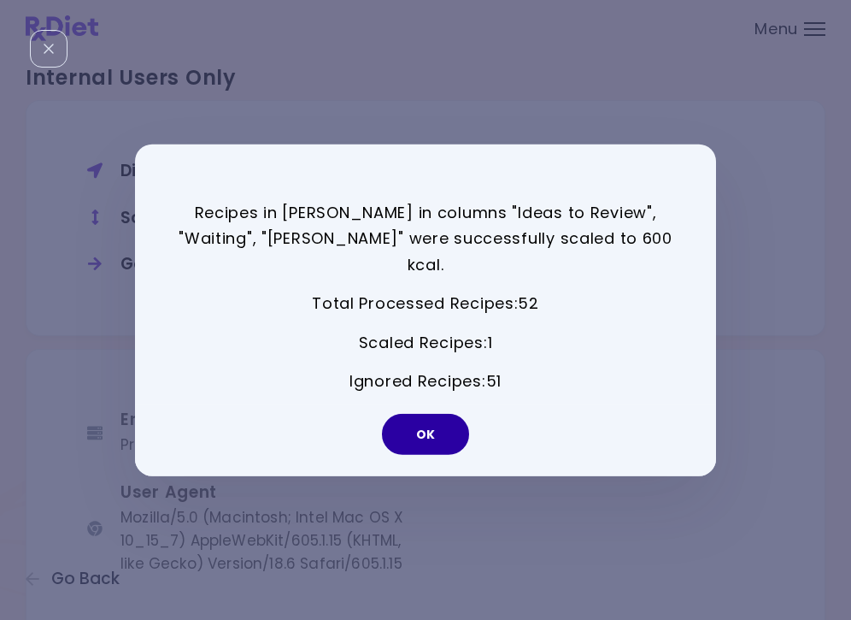
click at [442, 414] on button "OK" at bounding box center [425, 434] width 87 height 41
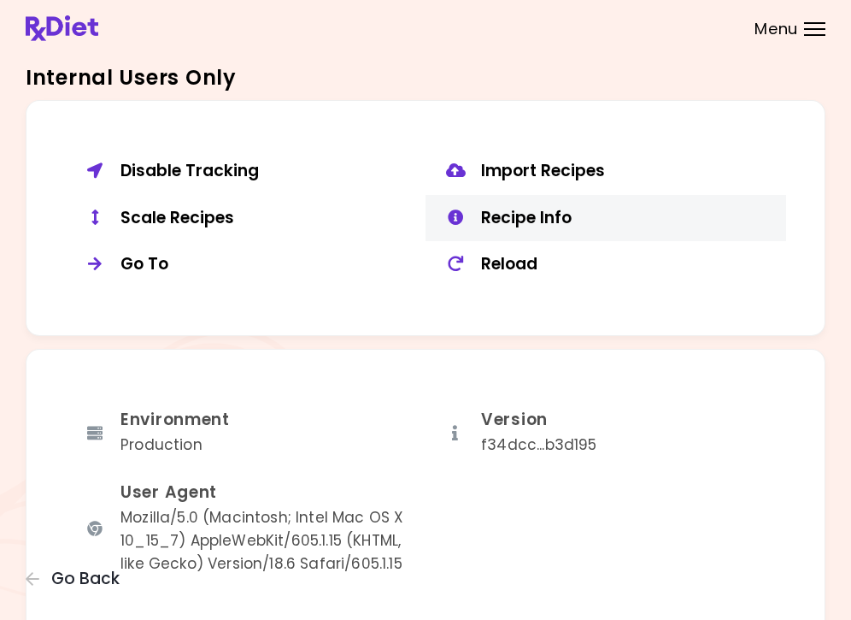
click at [504, 214] on div "Recipe Info" at bounding box center [627, 218] width 292 height 21
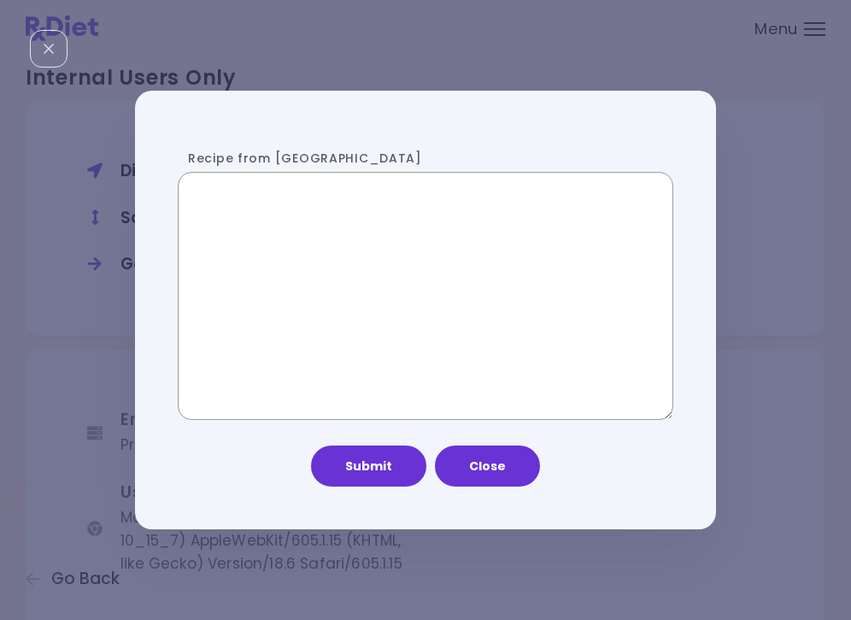
click at [359, 250] on textarea "Recipe from [GEOGRAPHIC_DATA]" at bounding box center [426, 296] width 496 height 248
paste textarea "**********"
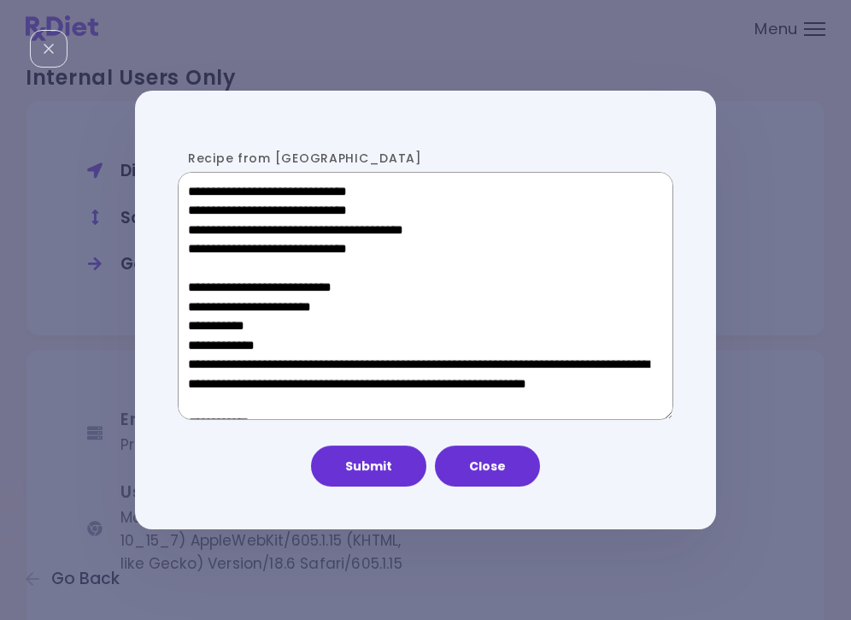
scroll to position [1182, 0]
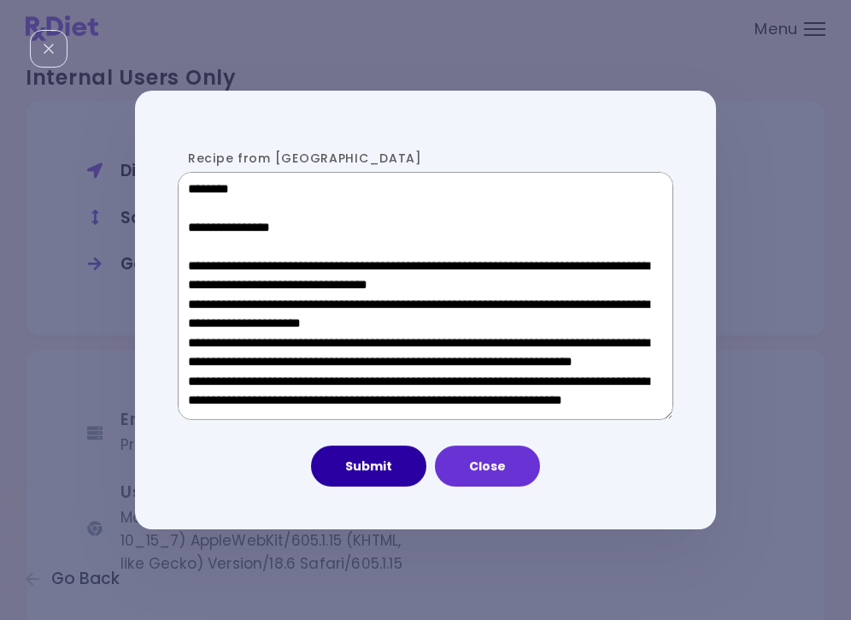
type textarea "**********"
click at [366, 454] on button "Submit" at bounding box center [368, 465] width 115 height 41
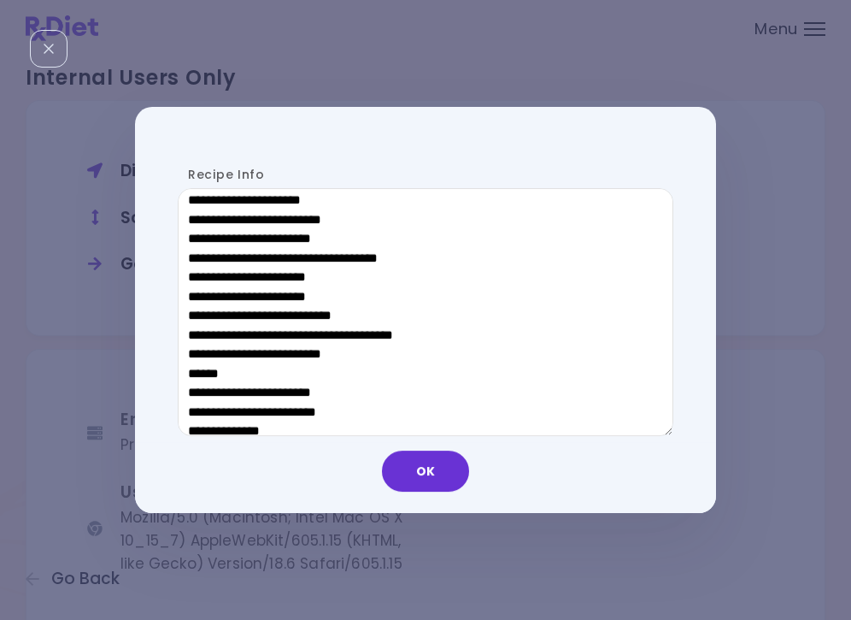
scroll to position [841, 0]
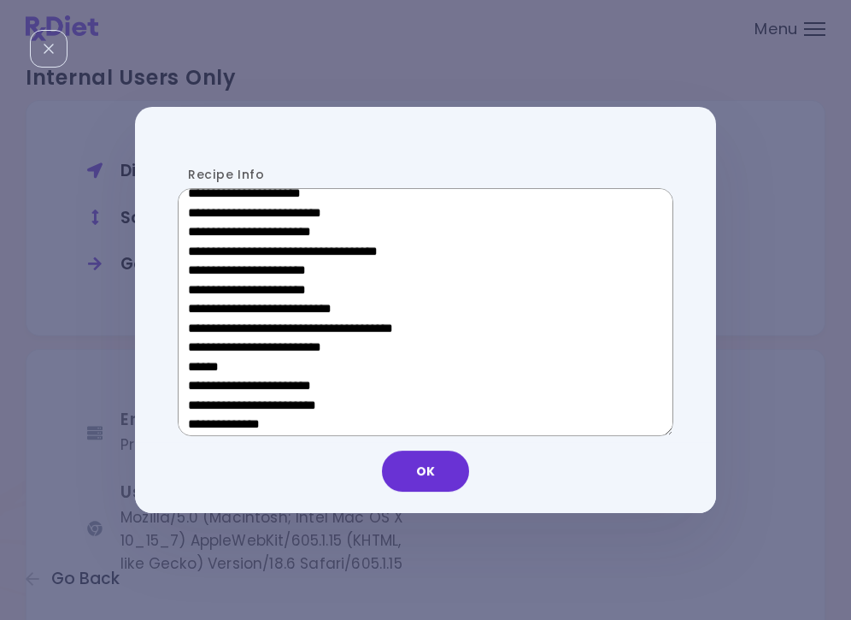
drag, startPoint x: 309, startPoint y: 363, endPoint x: 201, endPoint y: 362, distance: 108.6
click at [201, 362] on textarea "Recipe Info" at bounding box center [426, 312] width 496 height 248
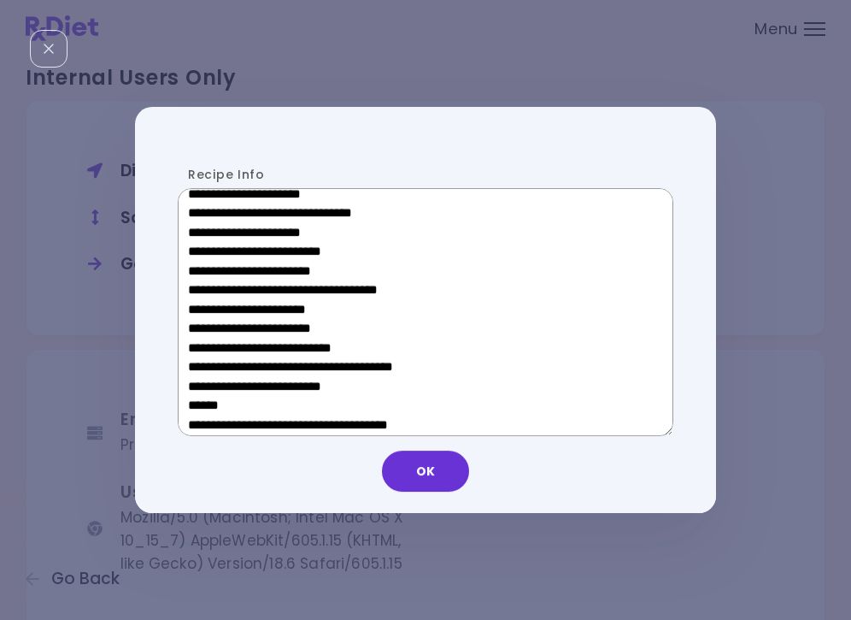
scroll to position [533, 0]
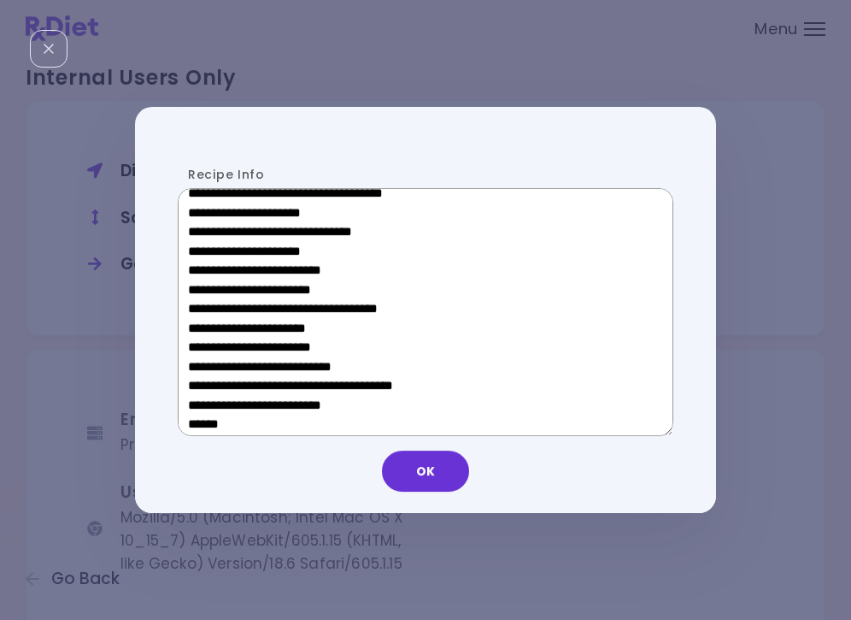
drag, startPoint x: 320, startPoint y: 333, endPoint x: 215, endPoint y: 334, distance: 105.2
click at [215, 334] on textarea "Recipe Info" at bounding box center [426, 312] width 496 height 248
click at [439, 475] on button "OK" at bounding box center [425, 470] width 87 height 41
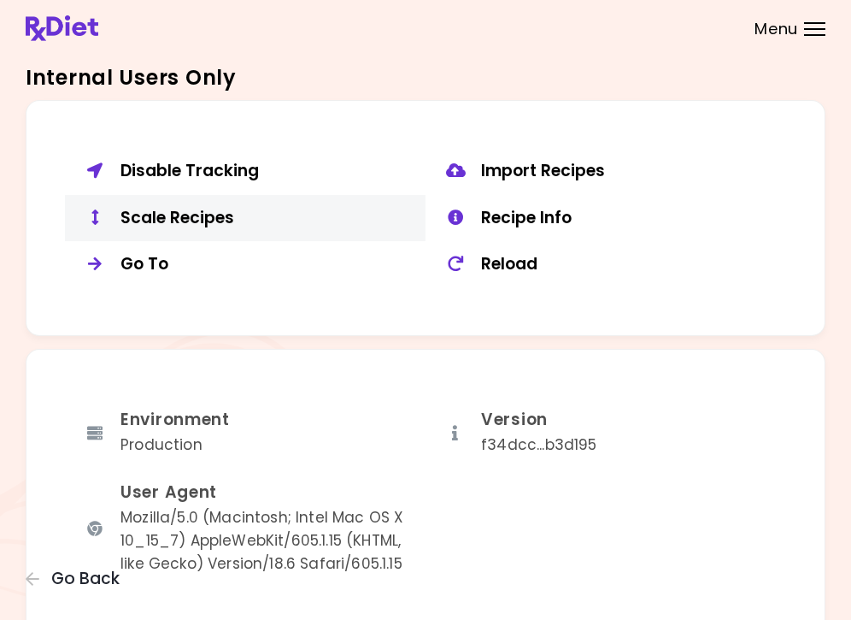
click at [214, 195] on button "Scale Recipes" at bounding box center [245, 218] width 361 height 47
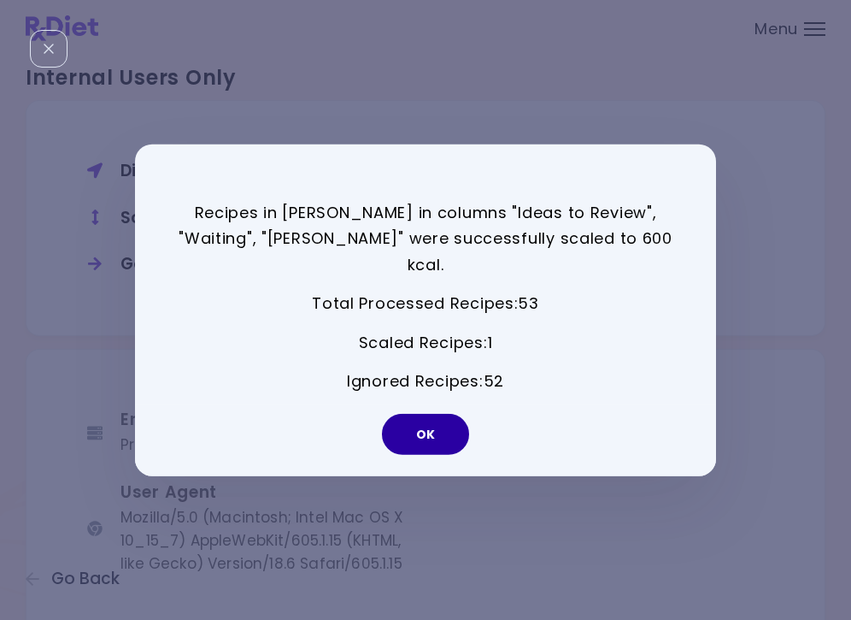
click at [448, 431] on button "OK" at bounding box center [425, 434] width 87 height 41
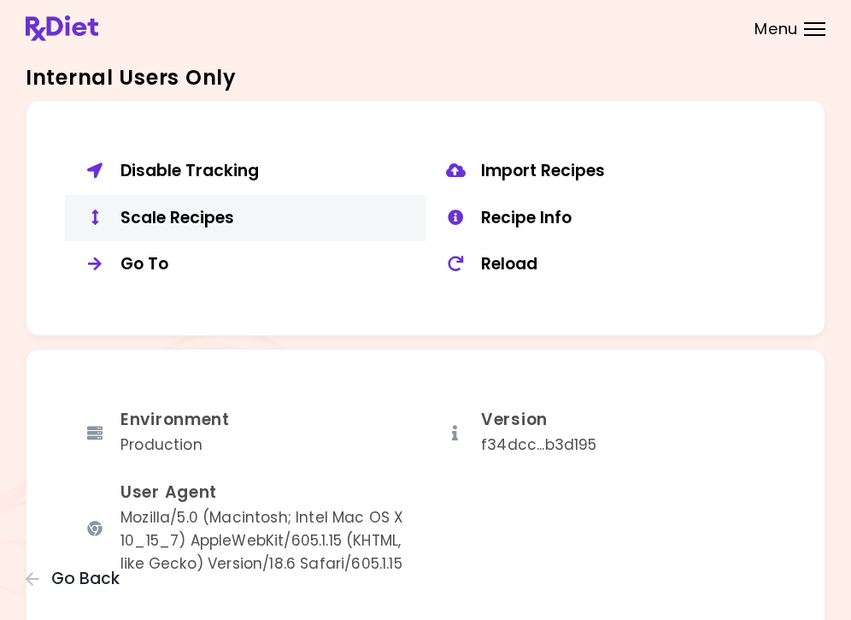
click at [222, 215] on div "Scale Recipes" at bounding box center [267, 218] width 292 height 21
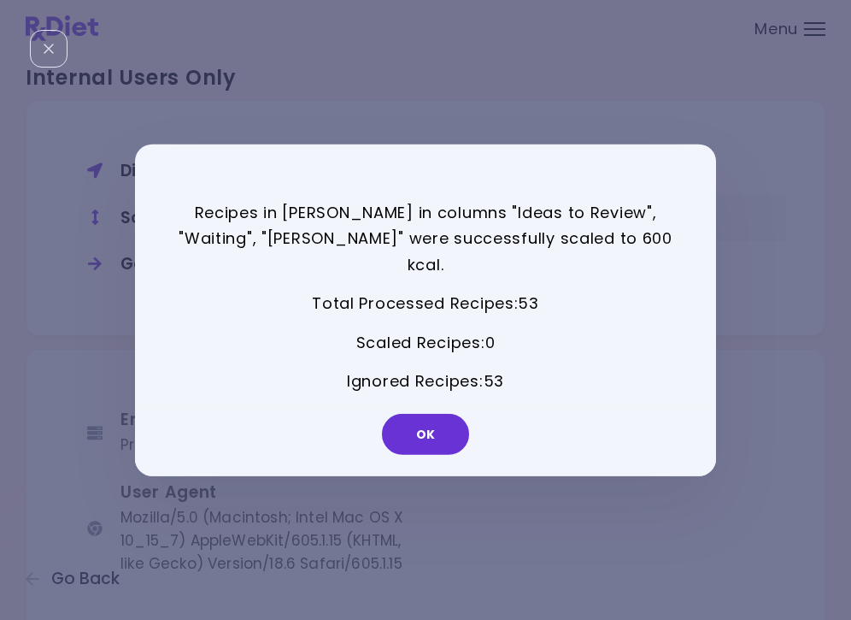
click at [544, 208] on div "Recipes in [PERSON_NAME] in columns "Ideas to Review", "Waiting", "[PERSON_NAME…" at bounding box center [417, 309] width 564 height 247
click at [428, 435] on button "OK" at bounding box center [425, 434] width 87 height 41
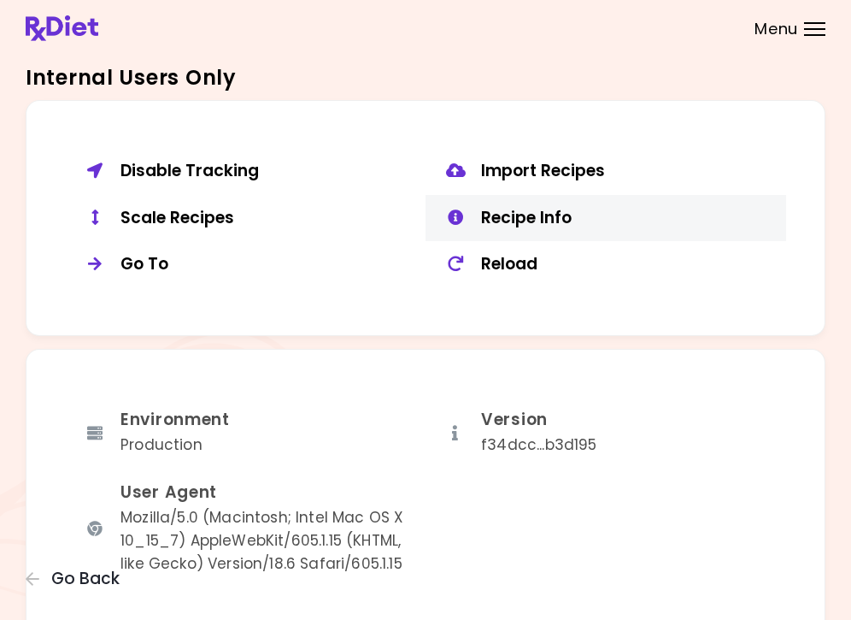
click at [525, 208] on div "Recipe Info" at bounding box center [627, 218] width 292 height 21
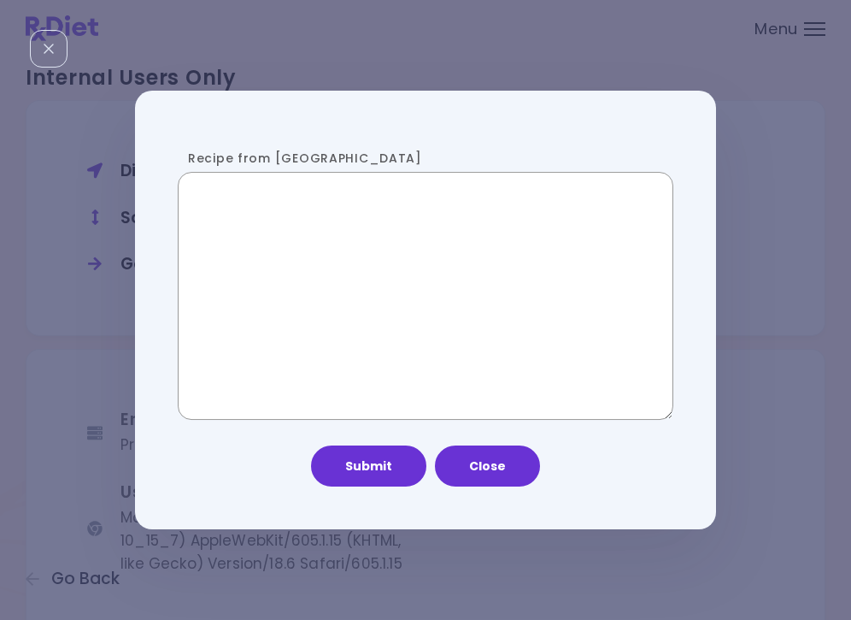
click at [296, 268] on textarea "Recipe from [GEOGRAPHIC_DATA]" at bounding box center [426, 296] width 496 height 248
paste textarea "**********"
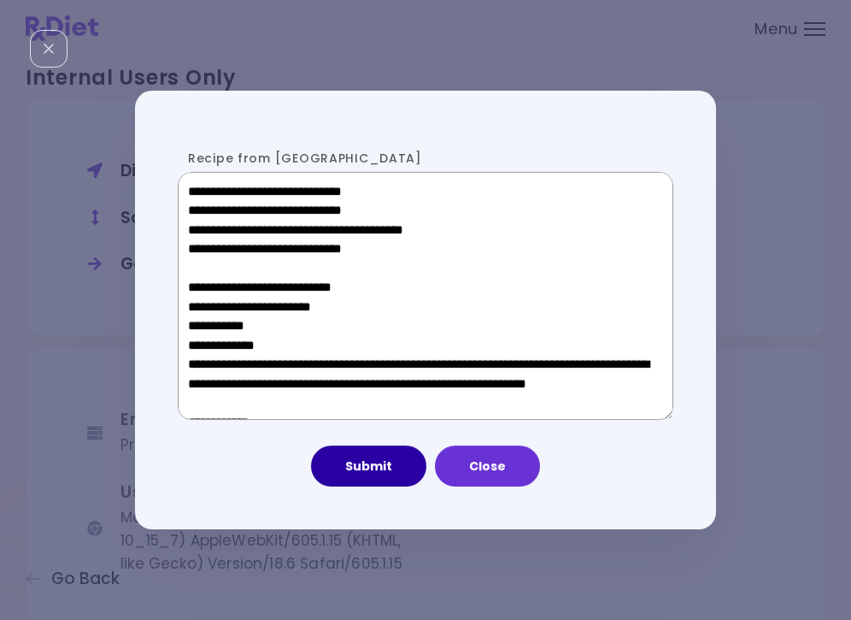
scroll to position [1182, 0]
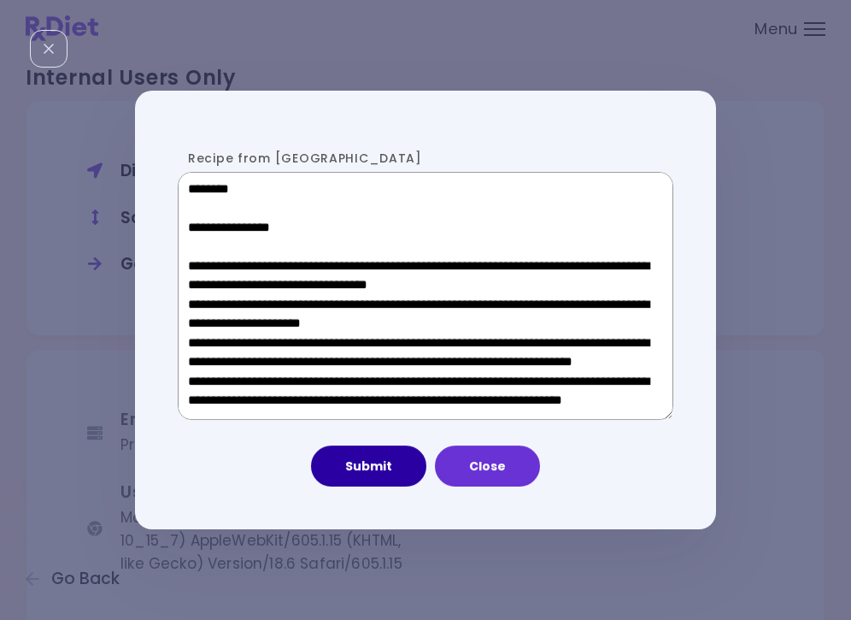
type textarea "**********"
click at [358, 459] on button "Submit" at bounding box center [368, 465] width 115 height 41
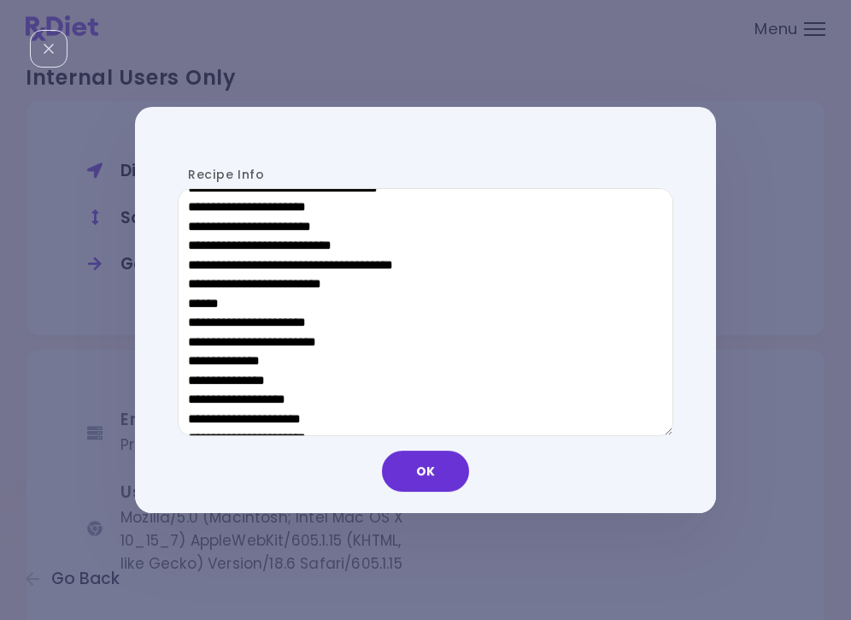
scroll to position [907, 0]
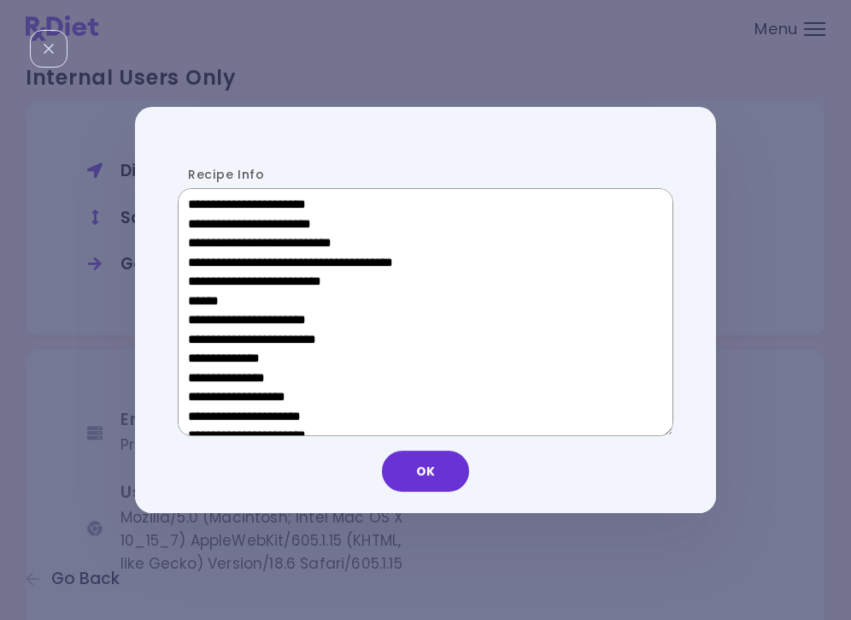
drag, startPoint x: 305, startPoint y: 298, endPoint x: 199, endPoint y: 296, distance: 106.0
click at [199, 296] on textarea "Recipe Info" at bounding box center [426, 312] width 496 height 248
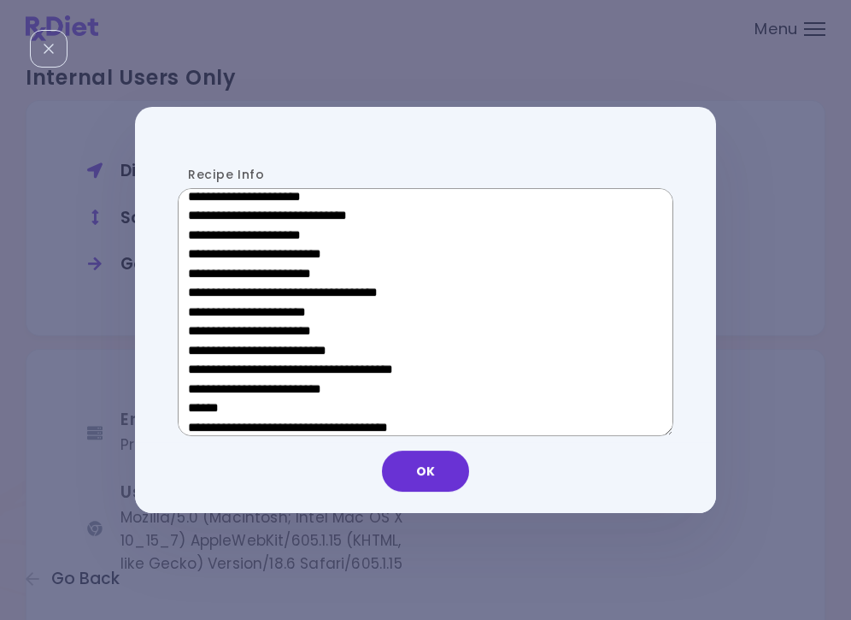
scroll to position [548, 0]
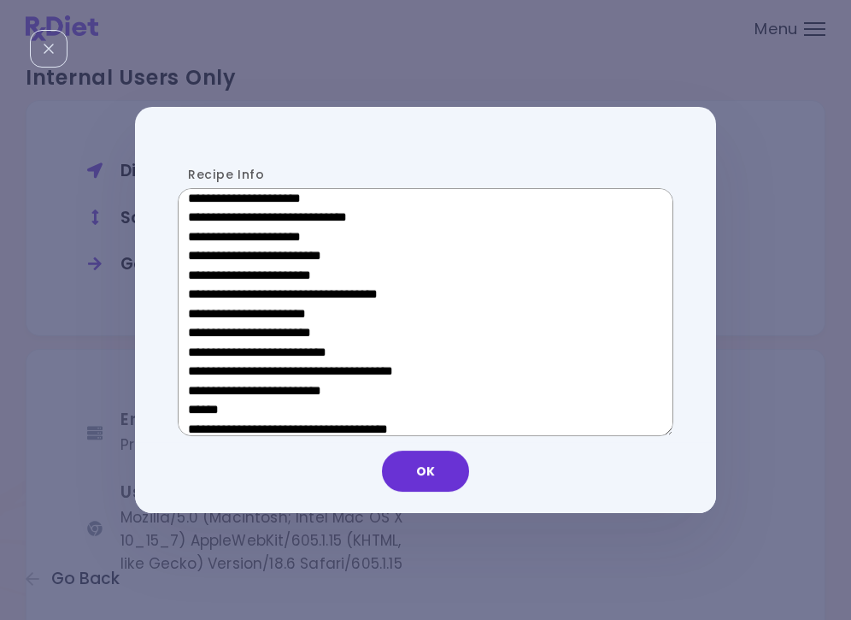
drag, startPoint x: 318, startPoint y: 317, endPoint x: 214, endPoint y: 318, distance: 104.3
click at [214, 318] on textarea "Recipe Info" at bounding box center [426, 312] width 496 height 248
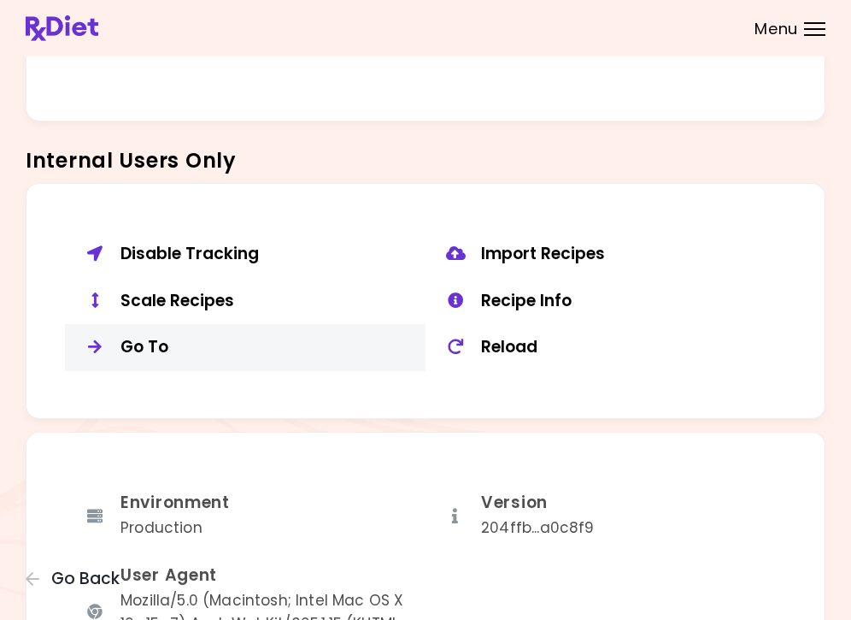
scroll to position [1207, 0]
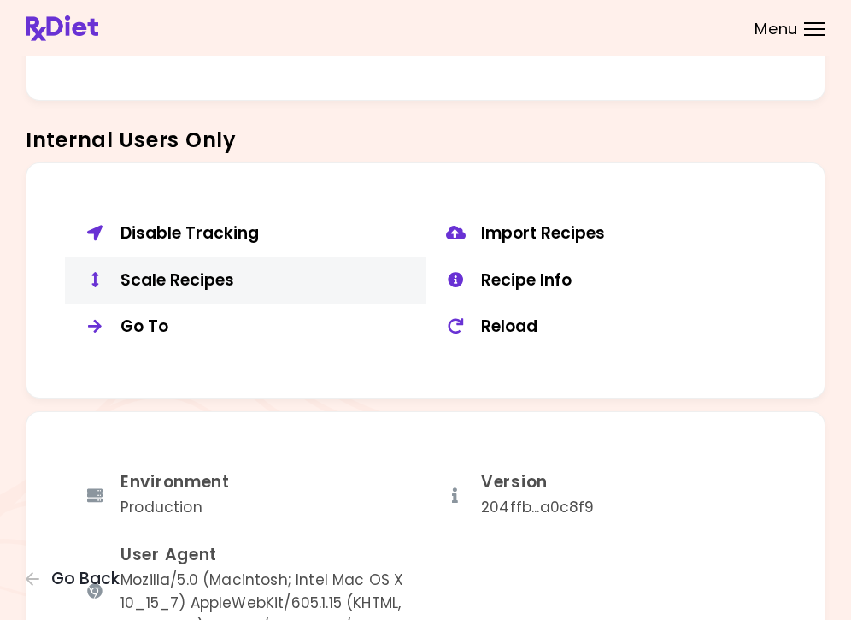
click at [197, 257] on button "Scale Recipes" at bounding box center [245, 280] width 361 height 47
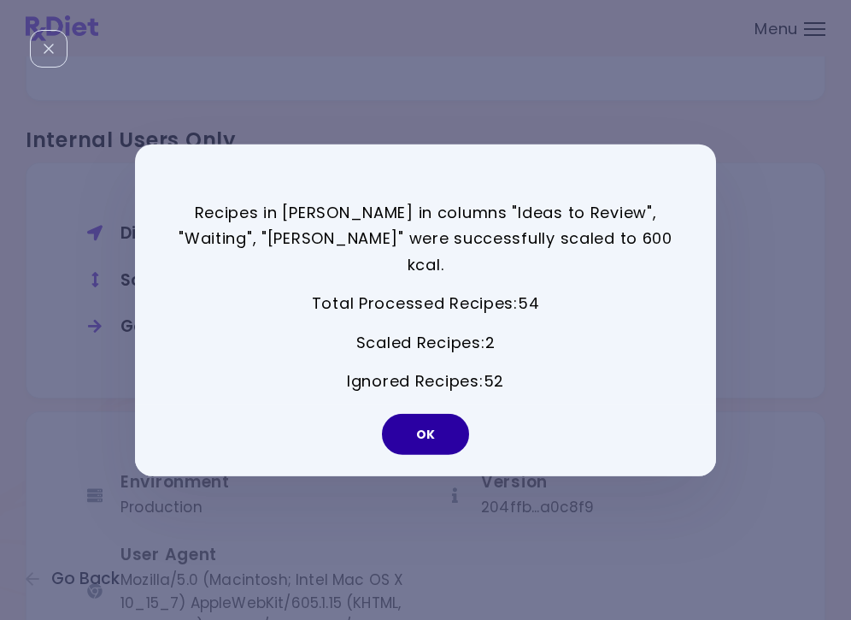
click at [432, 423] on button "OK" at bounding box center [425, 434] width 87 height 41
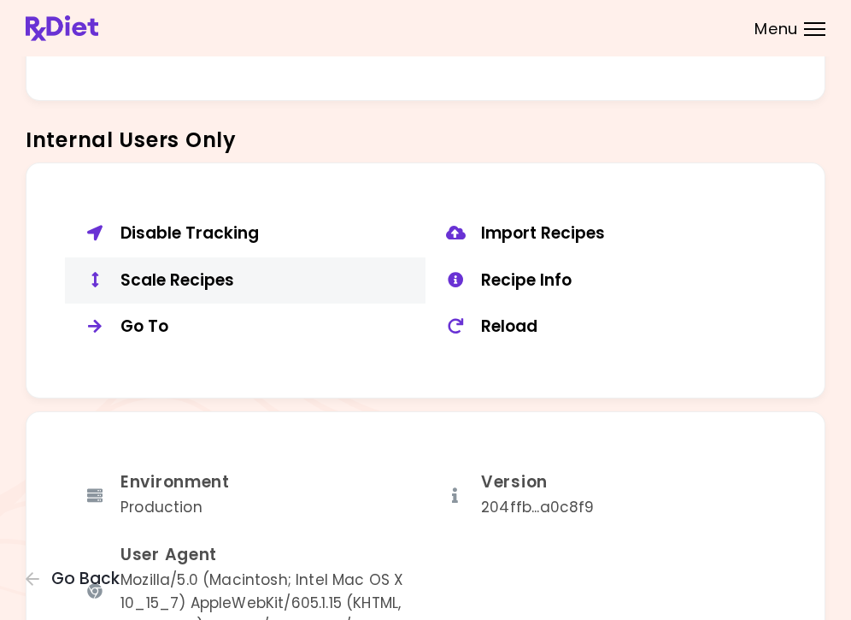
click at [224, 277] on div "Scale Recipes" at bounding box center [267, 280] width 292 height 21
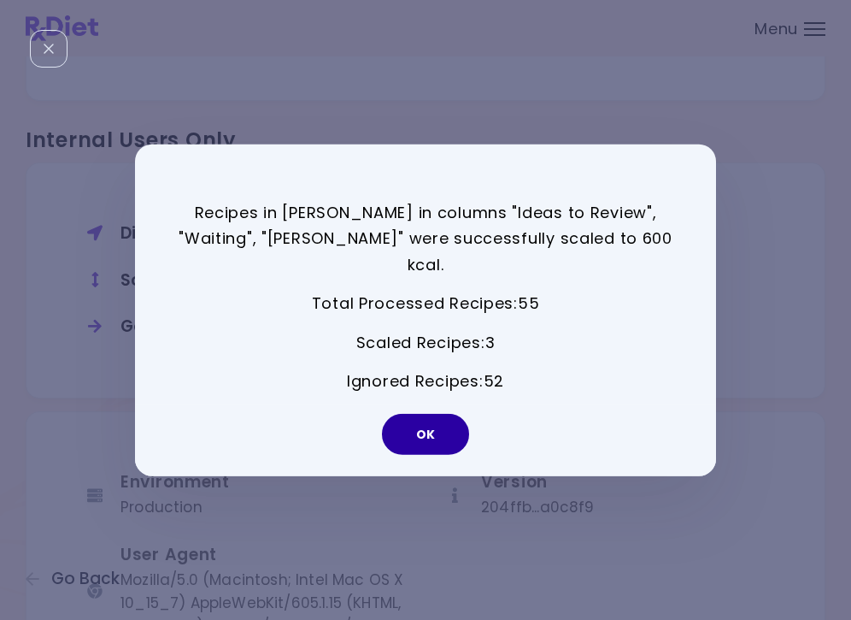
click at [423, 424] on button "OK" at bounding box center [425, 434] width 87 height 41
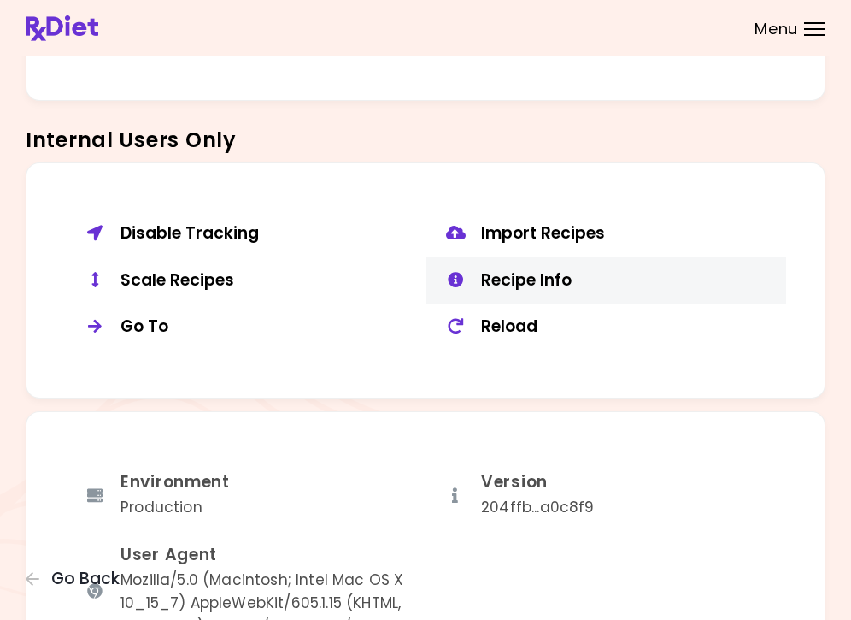
click at [569, 271] on div "Recipe Info" at bounding box center [627, 280] width 292 height 21
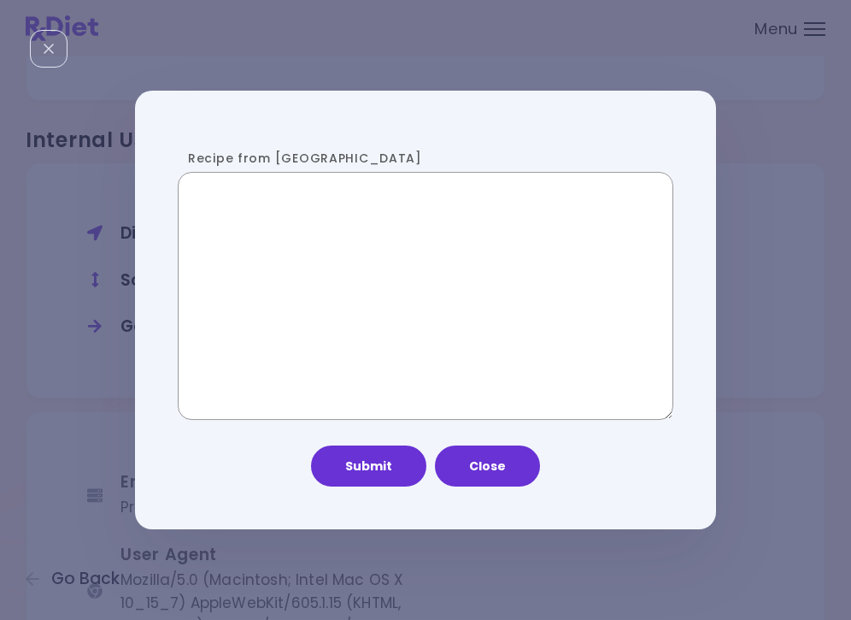
click at [291, 265] on textarea "Recipe from [GEOGRAPHIC_DATA]" at bounding box center [426, 296] width 496 height 248
paste textarea "**********"
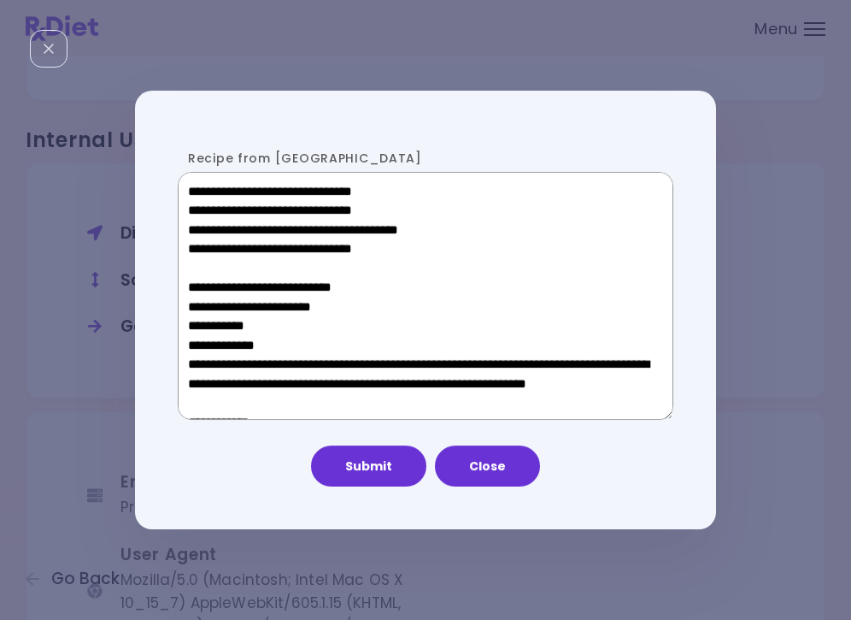
scroll to position [1182, 0]
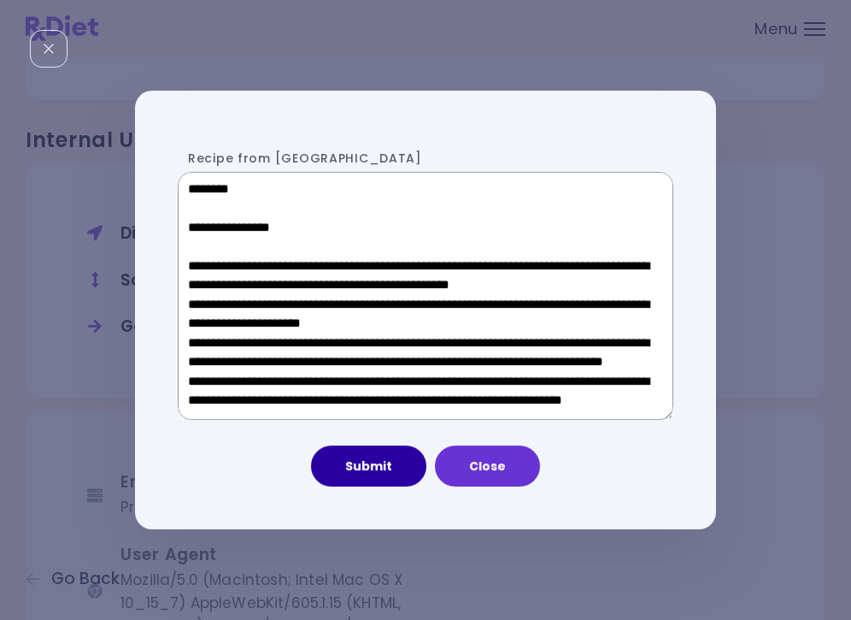
type textarea "**********"
click at [373, 448] on button "Submit" at bounding box center [368, 465] width 115 height 41
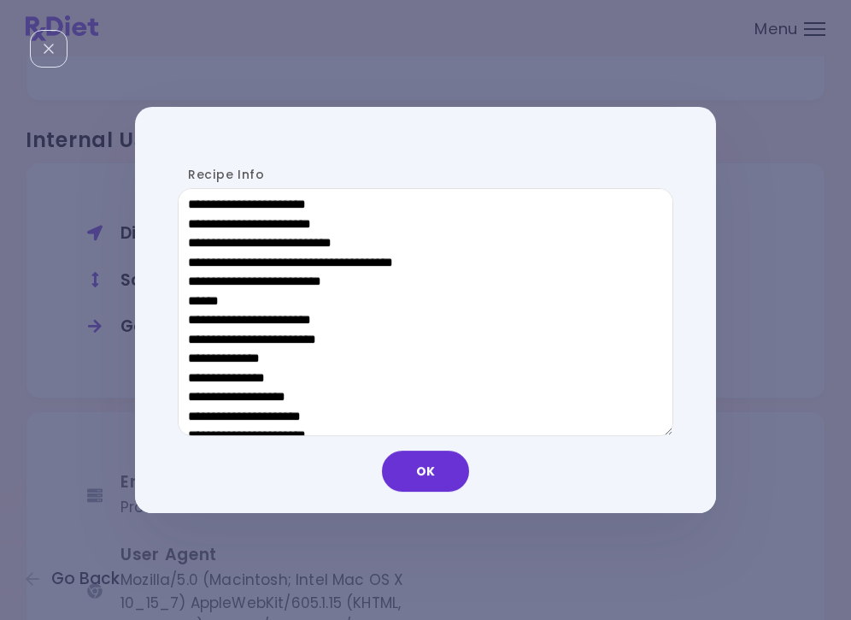
scroll to position [897, 0]
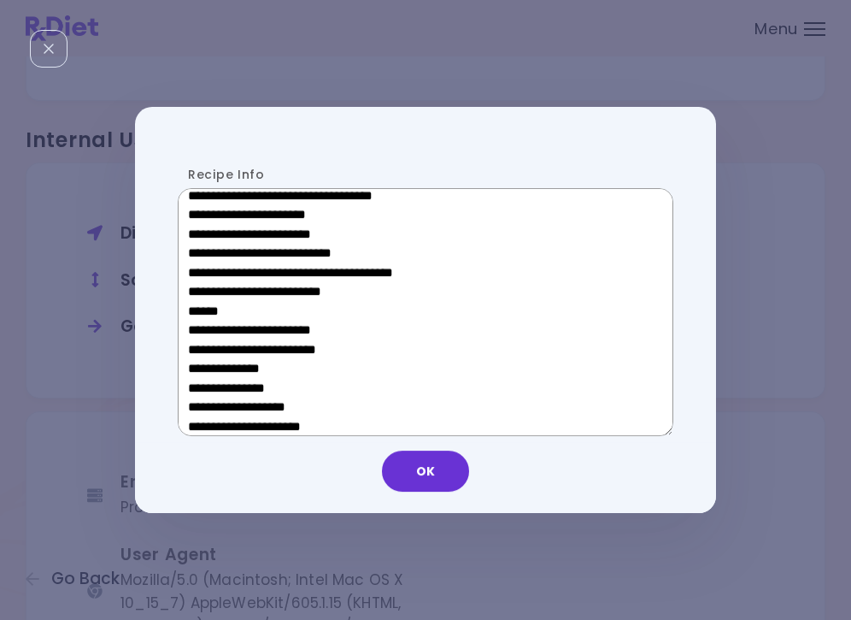
drag, startPoint x: 317, startPoint y: 307, endPoint x: 201, endPoint y: 307, distance: 116.2
click at [201, 307] on textarea "Recipe Info" at bounding box center [426, 312] width 496 height 248
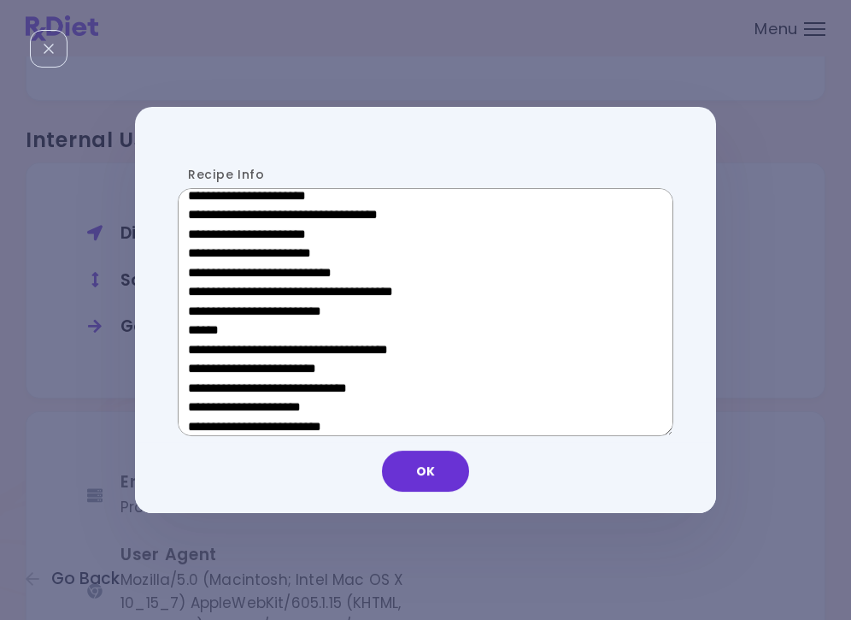
scroll to position [560, 0]
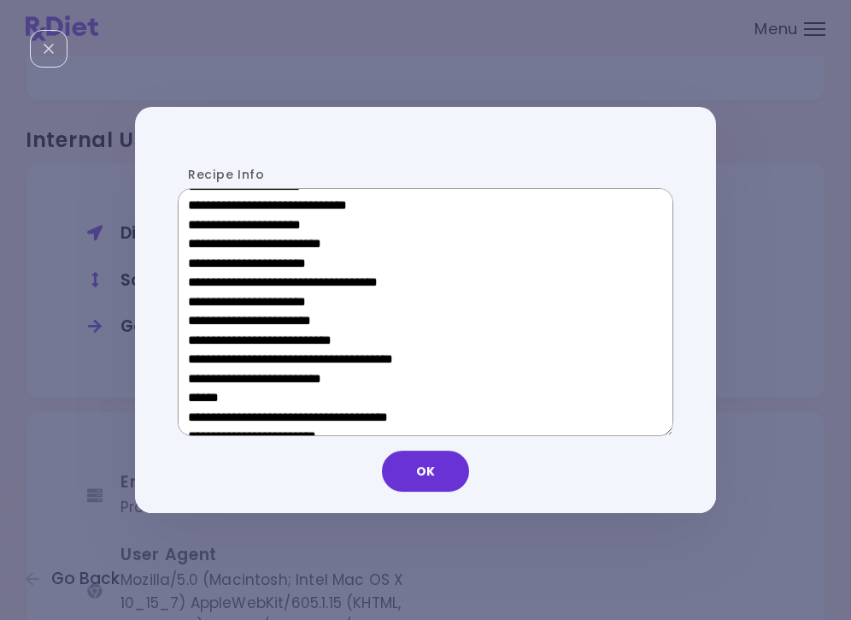
drag, startPoint x: 312, startPoint y: 303, endPoint x: 215, endPoint y: 306, distance: 97.5
click at [215, 306] on textarea "Recipe Info" at bounding box center [426, 312] width 496 height 248
click at [429, 469] on button "OK" at bounding box center [425, 470] width 87 height 41
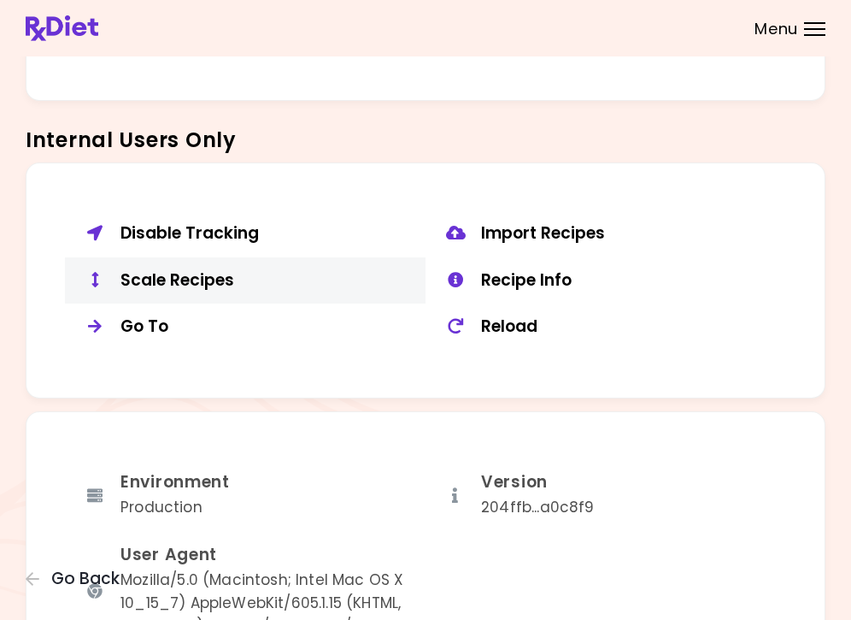
click at [239, 274] on div "Scale Recipes" at bounding box center [267, 280] width 292 height 21
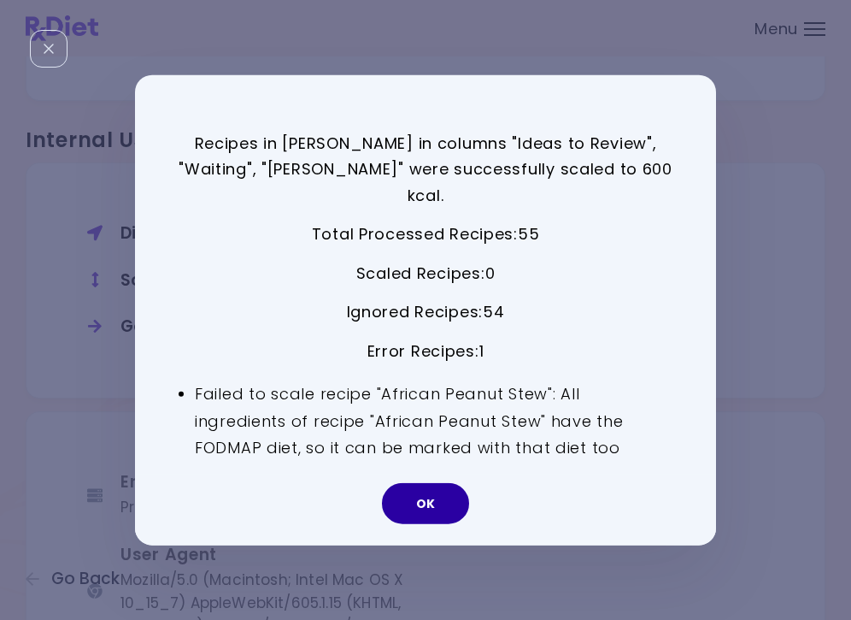
click at [415, 490] on button "OK" at bounding box center [425, 503] width 87 height 41
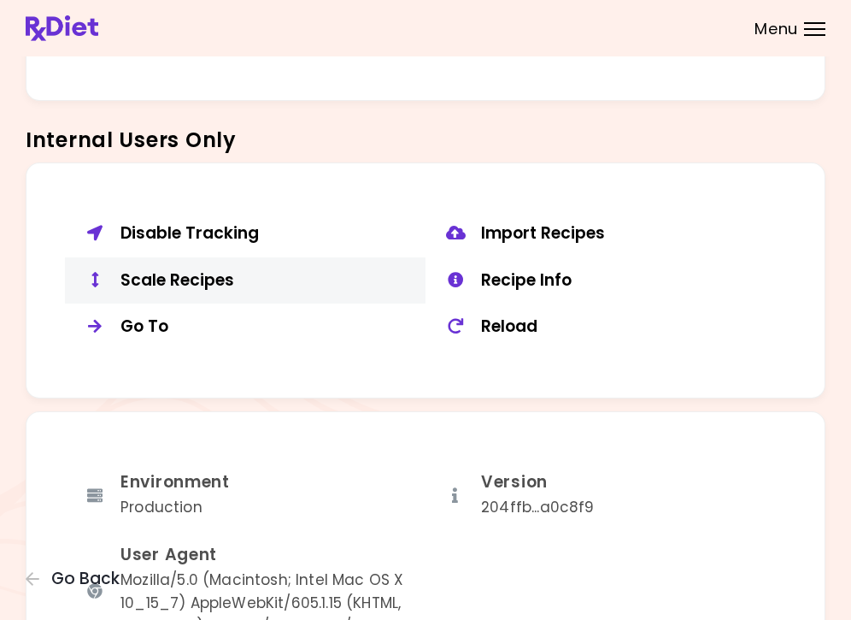
click at [238, 270] on div "Scale Recipes" at bounding box center [267, 280] width 292 height 21
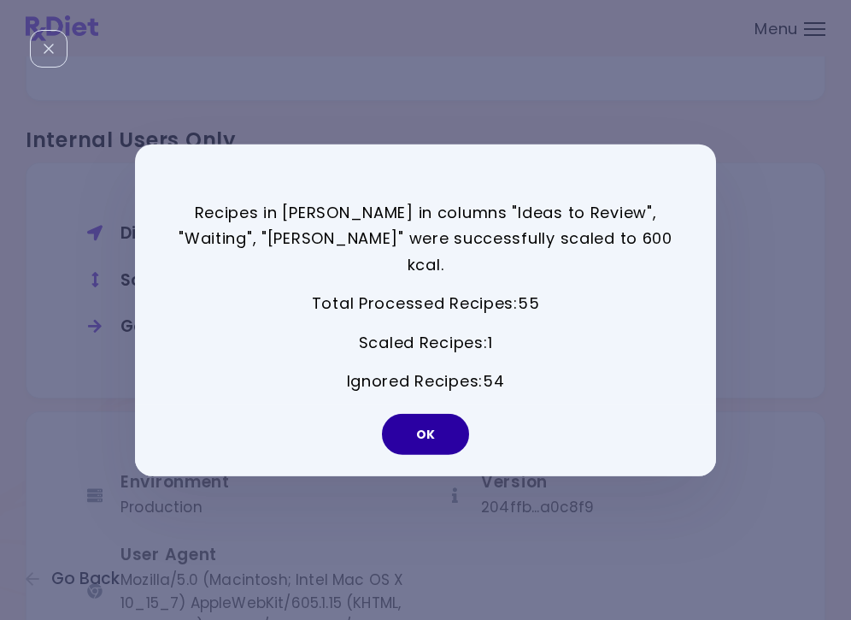
click at [451, 426] on button "OK" at bounding box center [425, 434] width 87 height 41
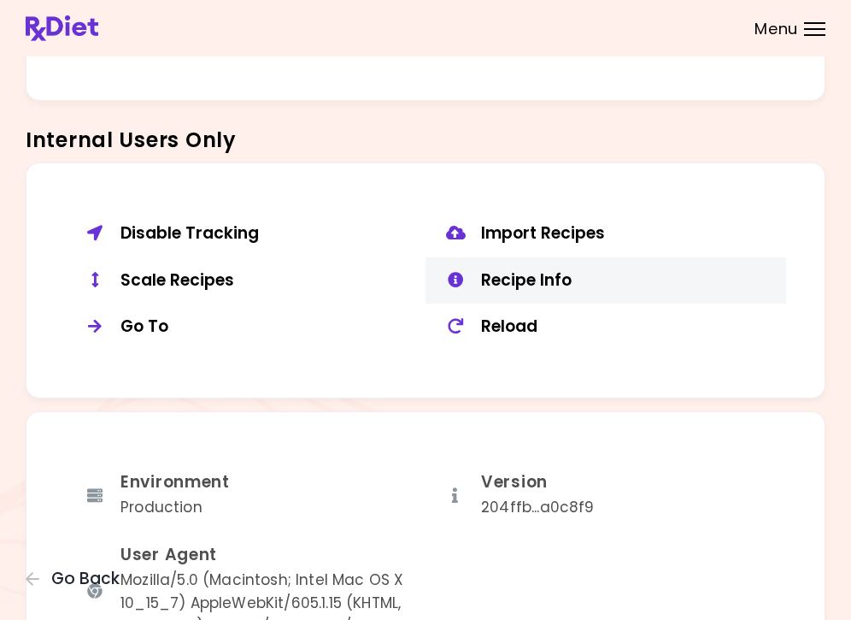
click at [567, 275] on div "Recipe Info" at bounding box center [627, 280] width 292 height 21
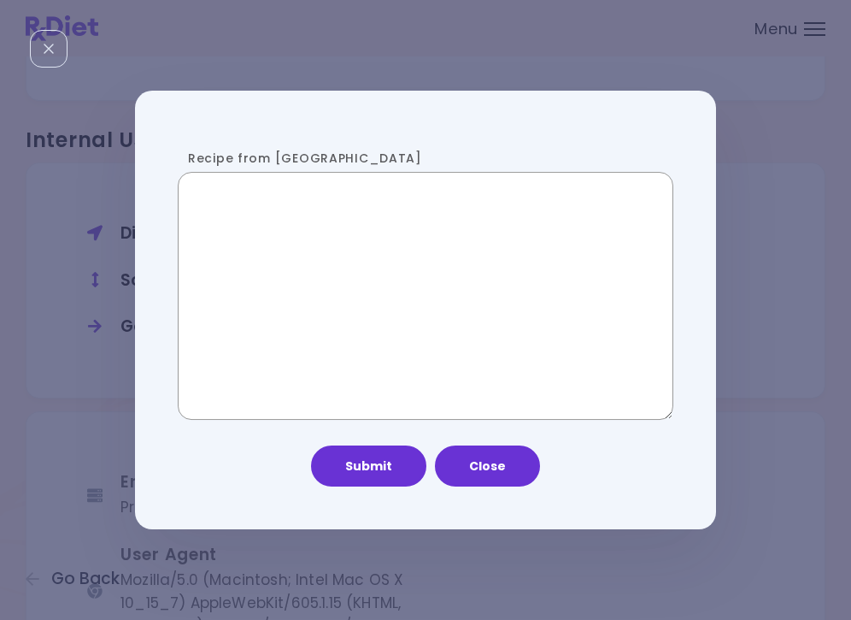
click at [285, 258] on textarea "Recipe from [GEOGRAPHIC_DATA]" at bounding box center [426, 296] width 496 height 248
paste textarea "**********"
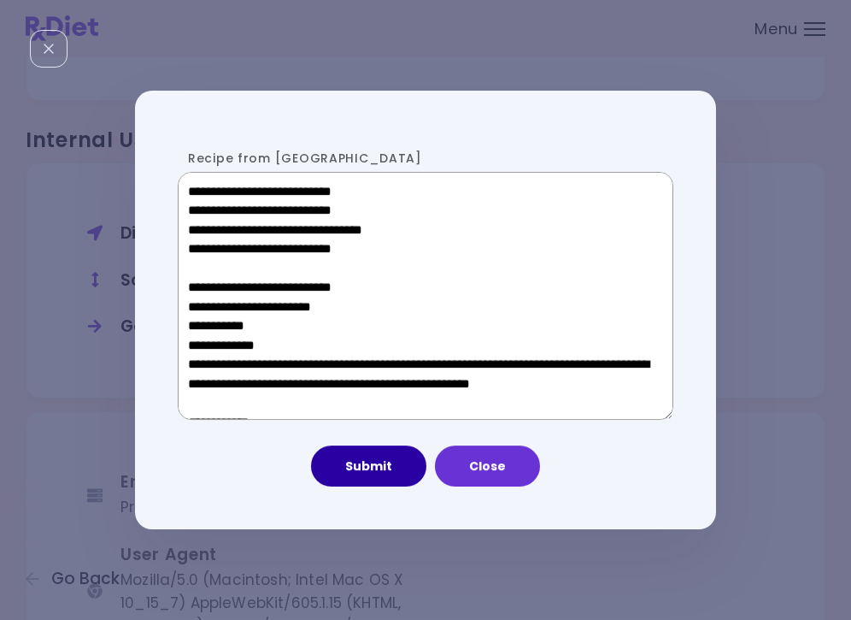
scroll to position [1182, 0]
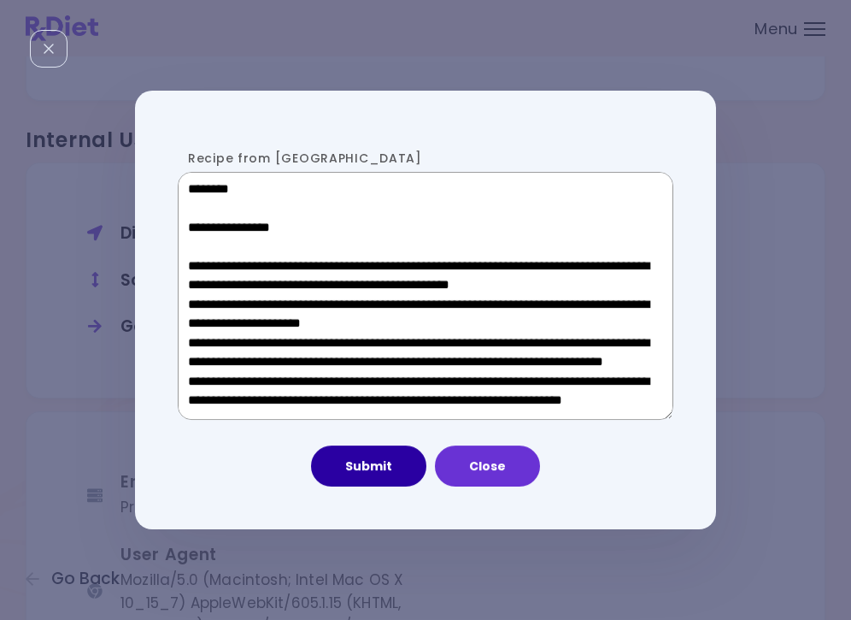
type textarea "**********"
click at [386, 466] on button "Submit" at bounding box center [368, 465] width 115 height 41
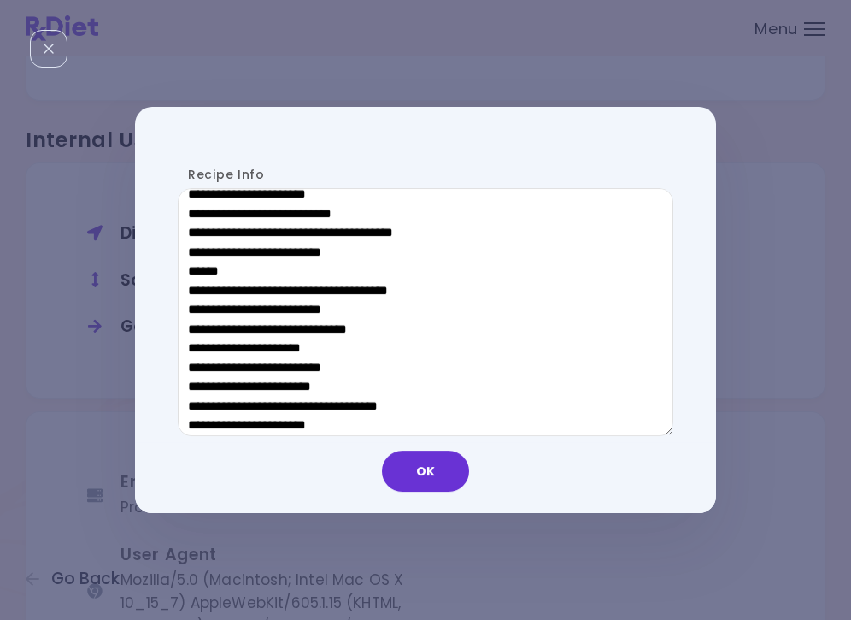
scroll to position [857, 0]
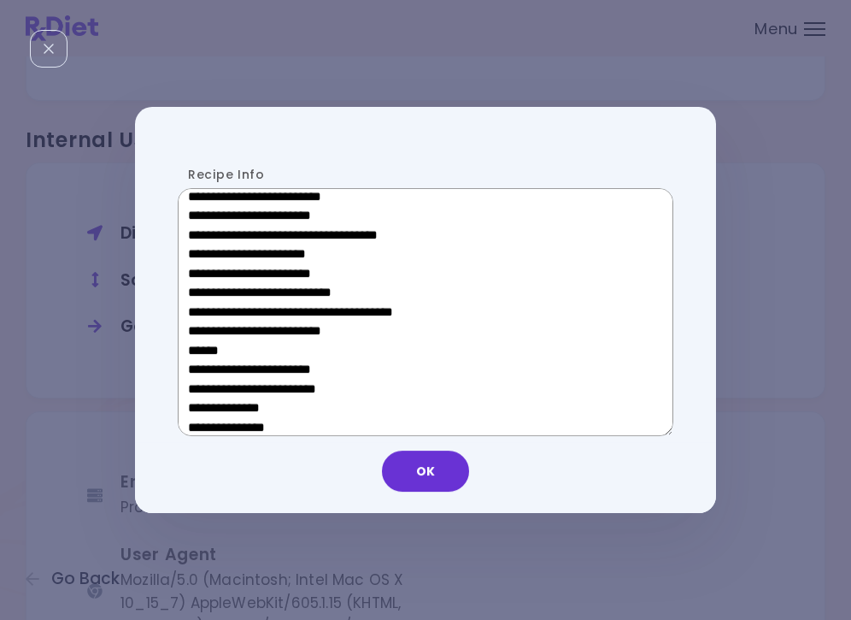
drag, startPoint x: 318, startPoint y: 348, endPoint x: 194, endPoint y: 347, distance: 123.9
click at [194, 347] on textarea "Recipe Info" at bounding box center [426, 312] width 496 height 248
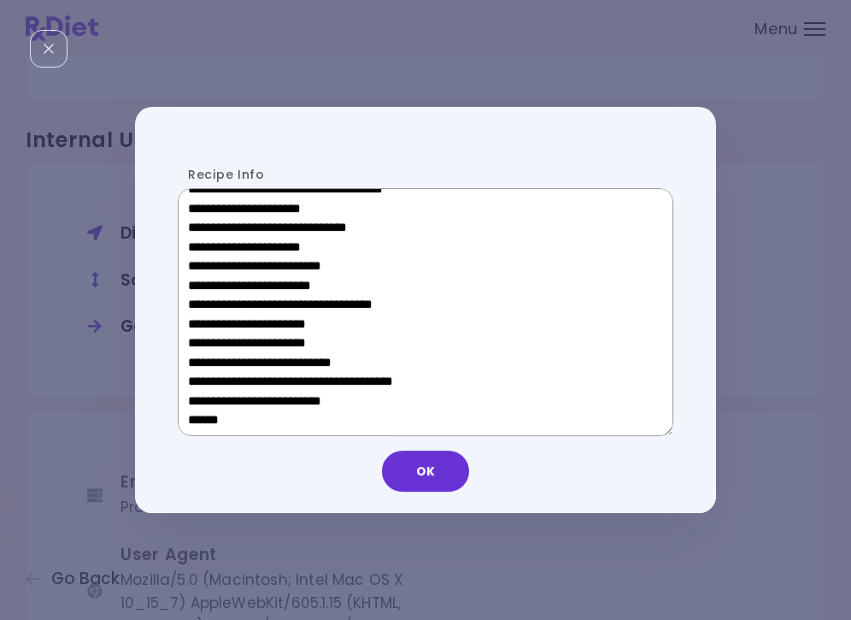
scroll to position [531, 0]
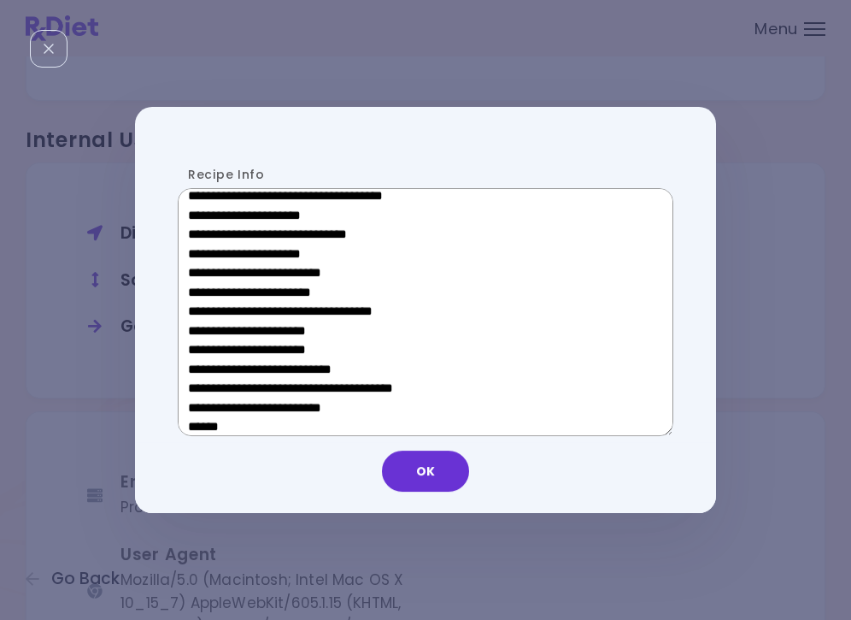
drag, startPoint x: 315, startPoint y: 337, endPoint x: 215, endPoint y: 337, distance: 99.2
click at [215, 337] on textarea "Recipe Info" at bounding box center [426, 312] width 496 height 248
click at [431, 483] on button "OK" at bounding box center [425, 470] width 87 height 41
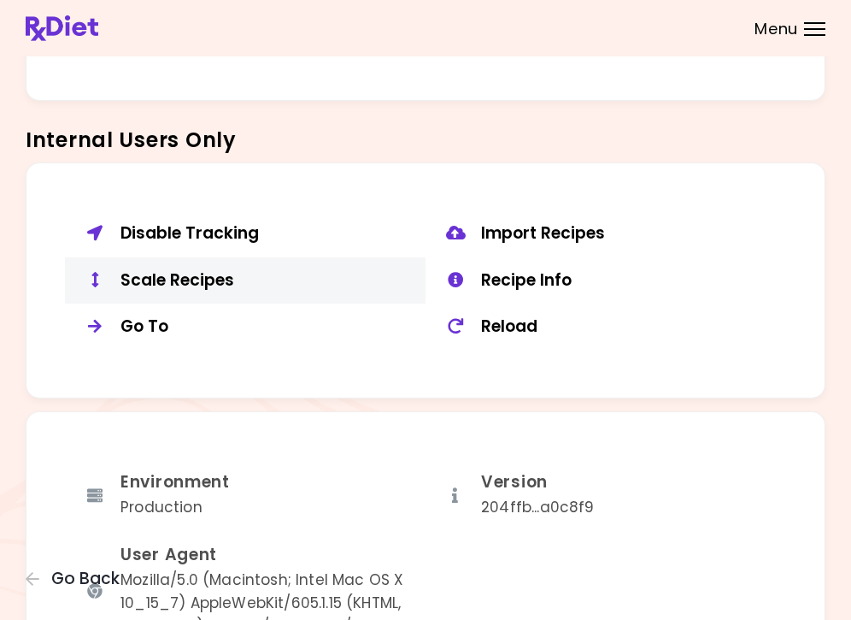
click at [201, 270] on div "Scale Recipes" at bounding box center [267, 280] width 292 height 21
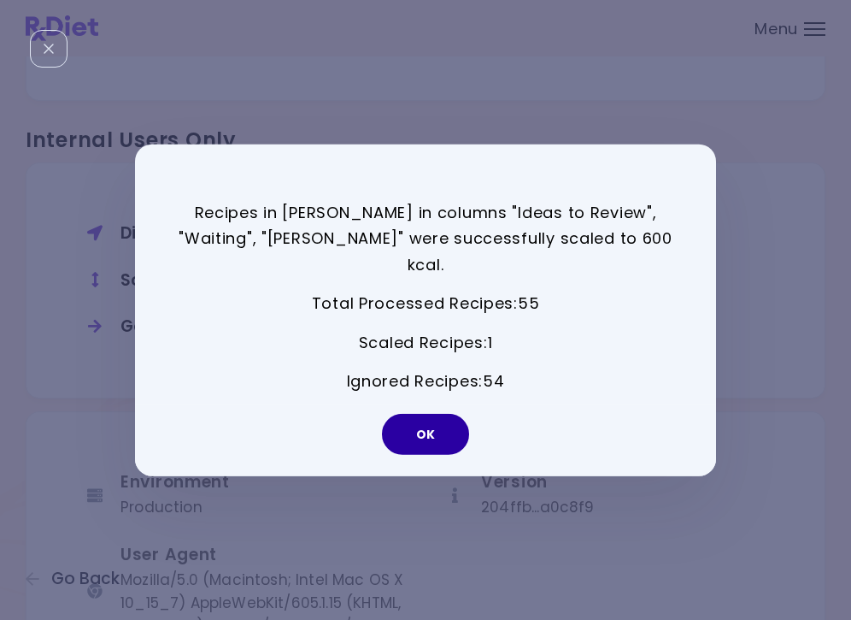
click at [439, 427] on button "OK" at bounding box center [425, 434] width 87 height 41
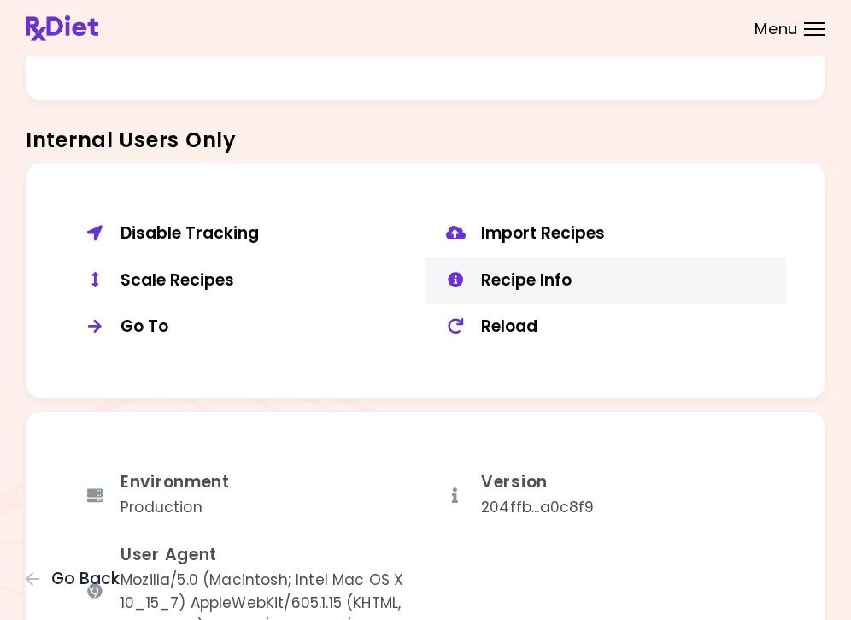
click at [550, 276] on div "Recipe Info" at bounding box center [627, 280] width 292 height 21
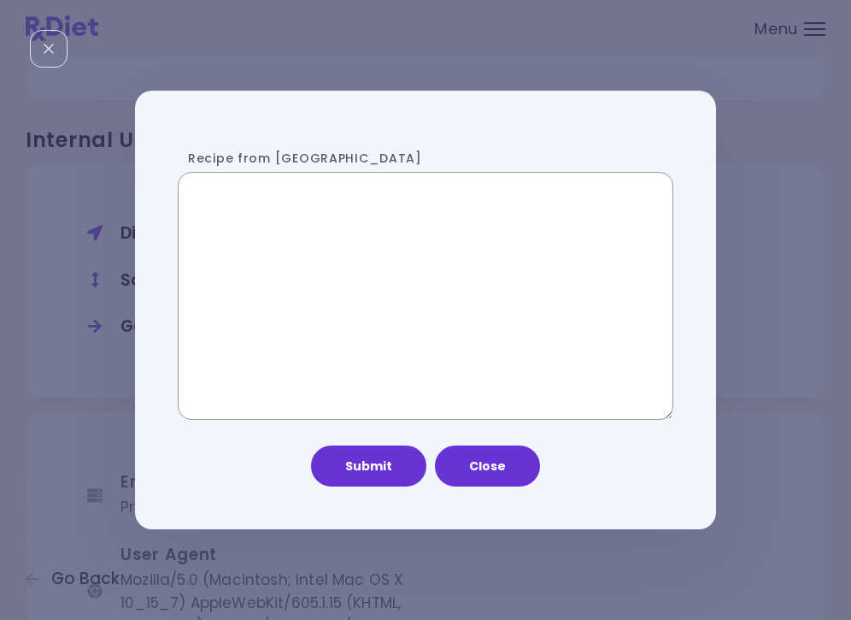
click at [398, 281] on textarea "Recipe from [GEOGRAPHIC_DATA]" at bounding box center [426, 296] width 496 height 248
paste textarea "**********"
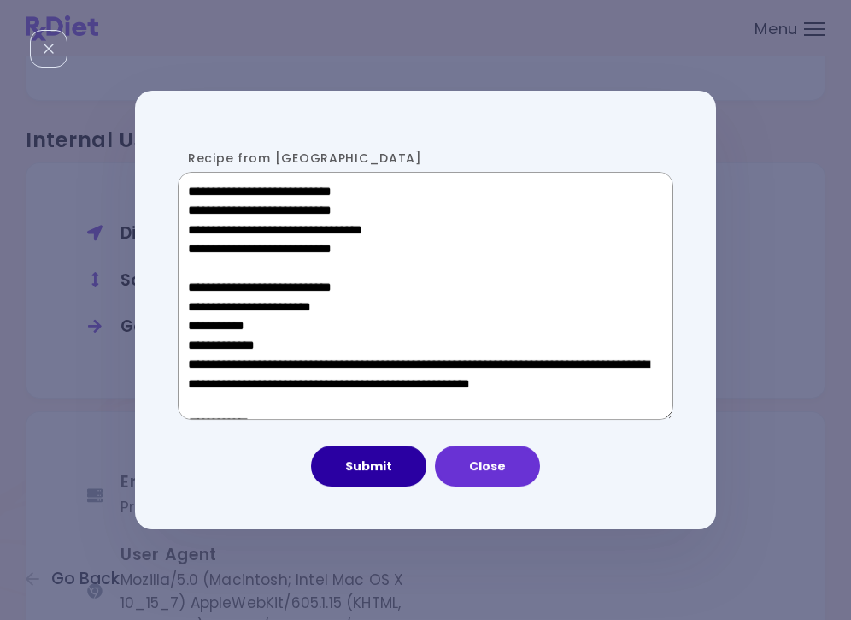
scroll to position [1182, 0]
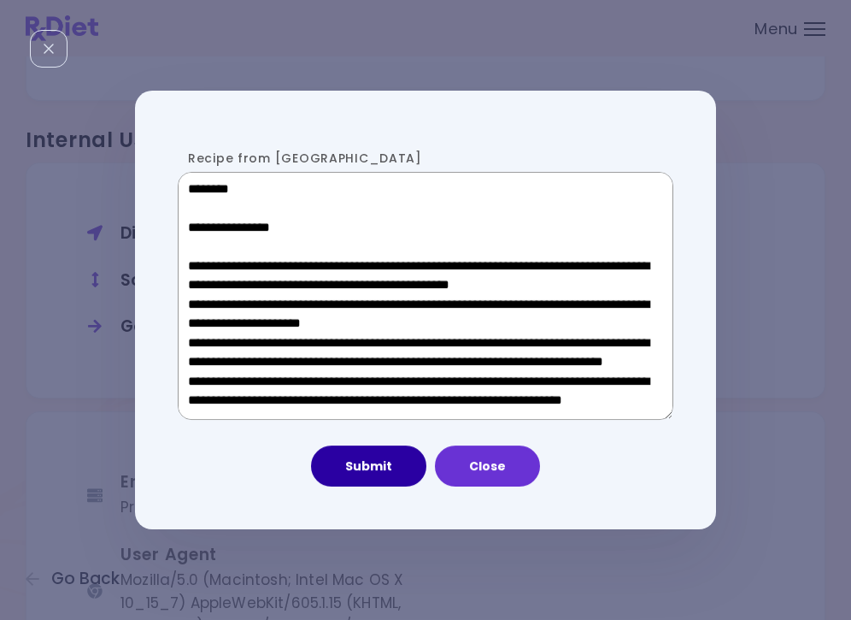
type textarea "**********"
click at [378, 472] on button "Submit" at bounding box center [368, 465] width 115 height 41
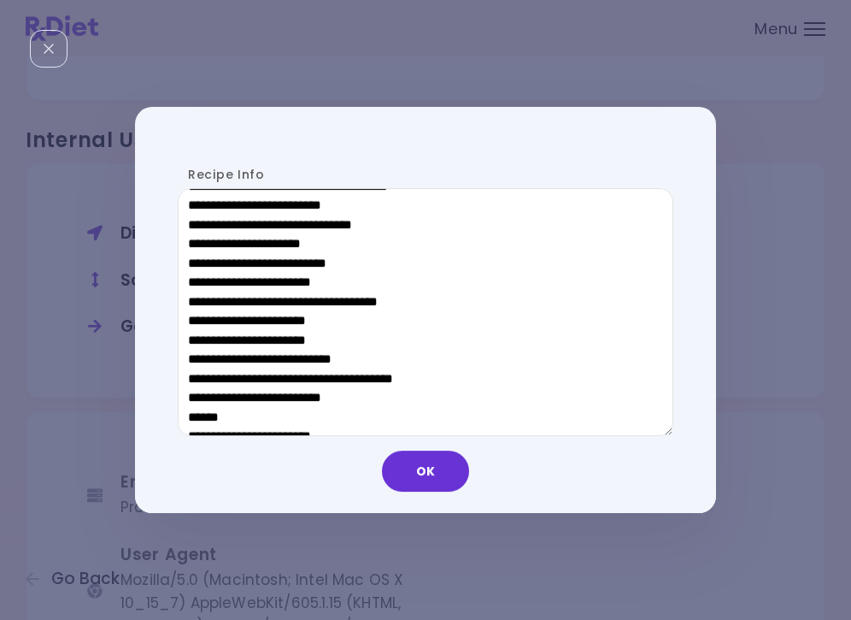
scroll to position [801, 0]
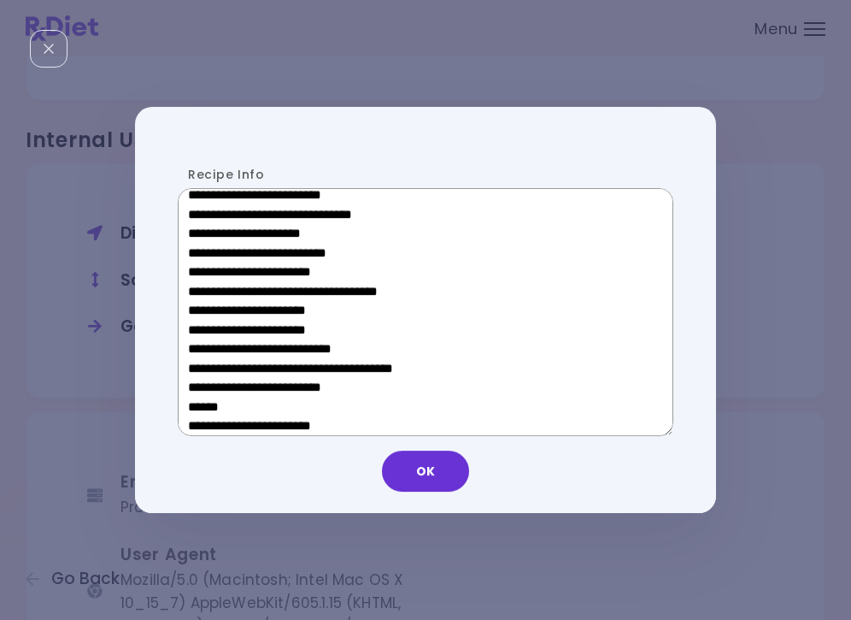
drag, startPoint x: 321, startPoint y: 403, endPoint x: 199, endPoint y: 403, distance: 122.2
click at [199, 403] on textarea "Recipe Info" at bounding box center [426, 312] width 496 height 248
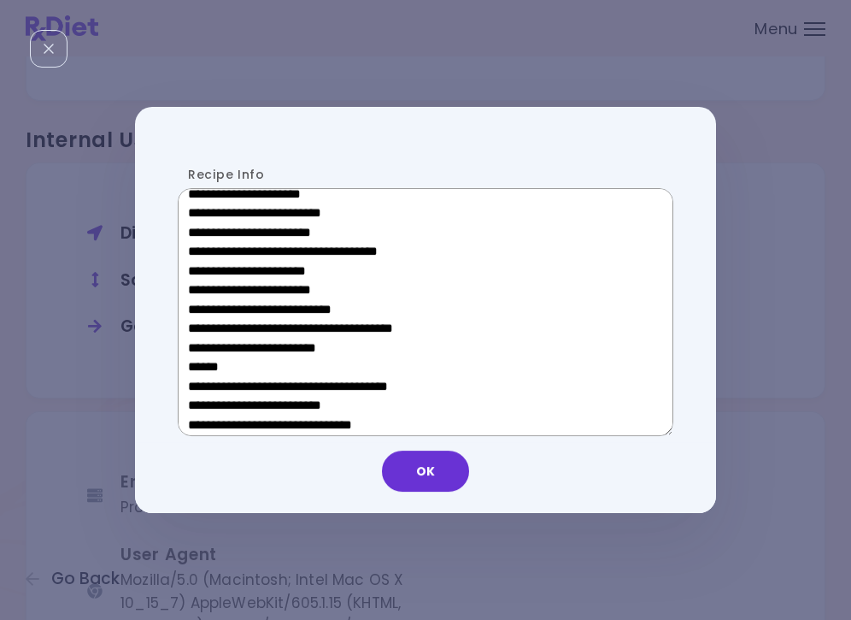
scroll to position [592, 0]
